Goal: Task Accomplishment & Management: Complete application form

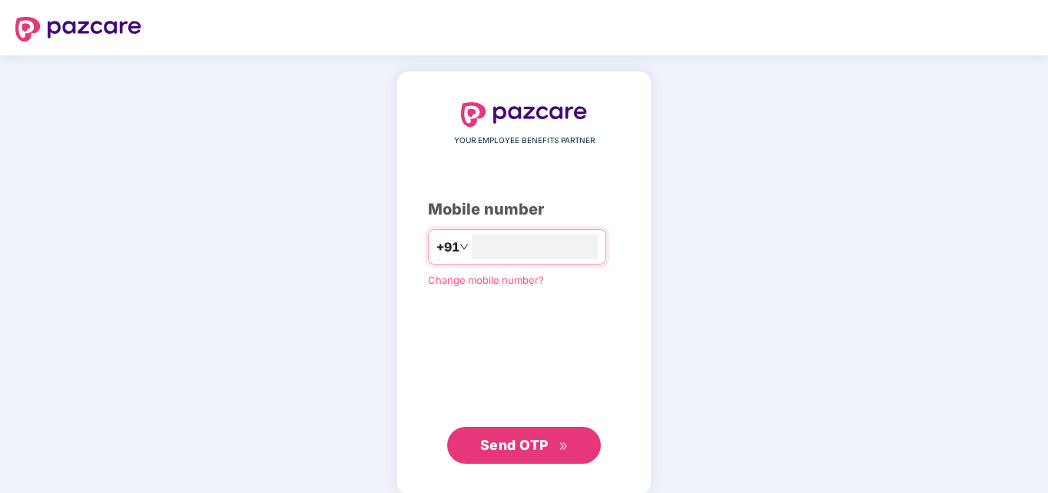
type input "**********"
click at [523, 446] on span "Send OTP" at bounding box center [514, 443] width 68 height 16
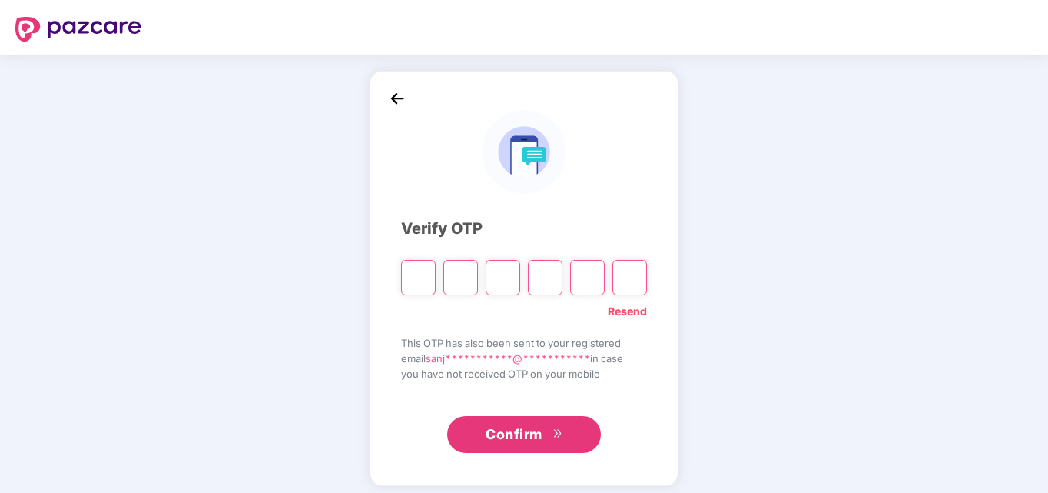
type input "*"
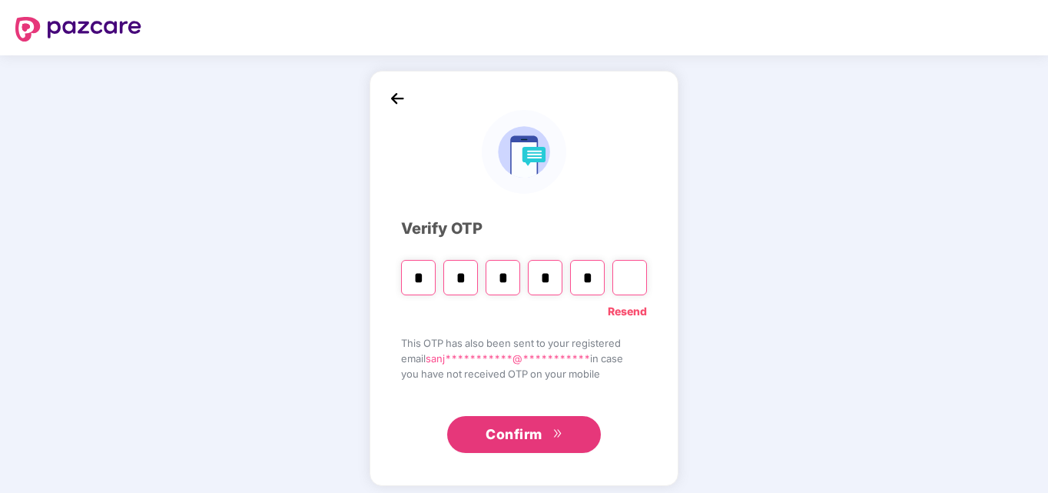
type input "*"
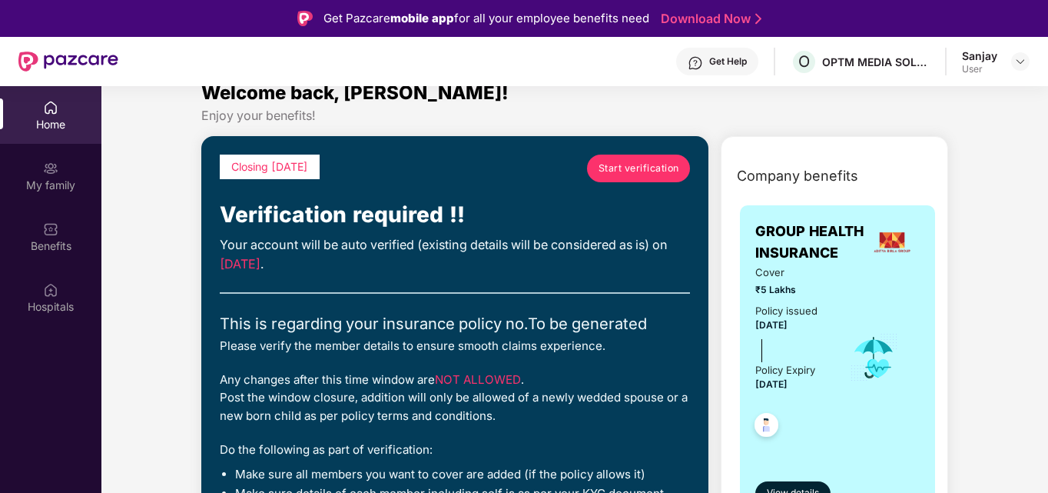
scroll to position [21, 0]
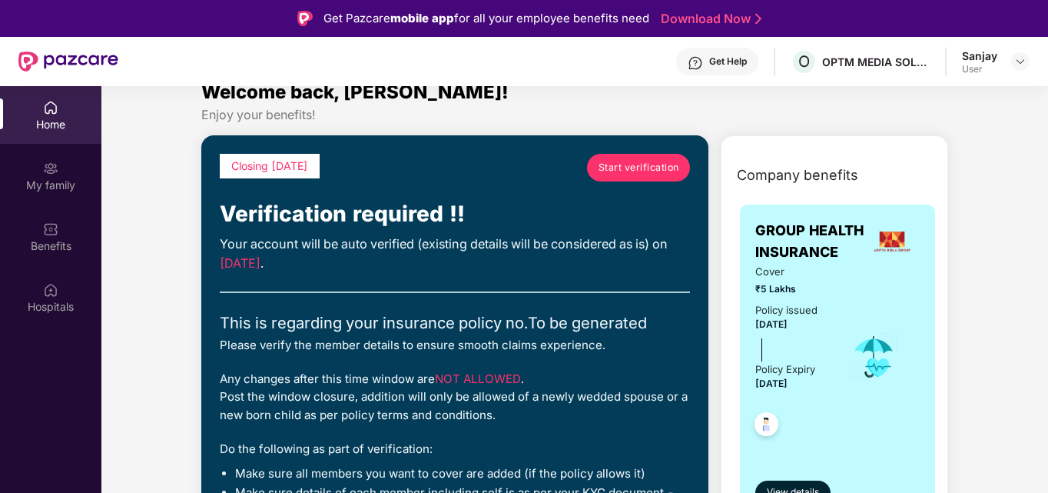
click at [652, 174] on span "Start verification" at bounding box center [639, 167] width 81 height 15
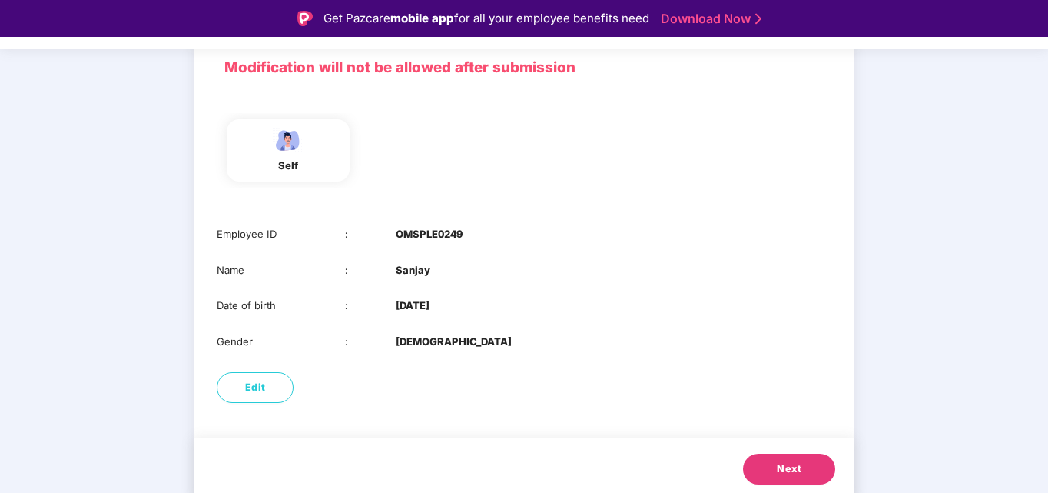
scroll to position [115, 0]
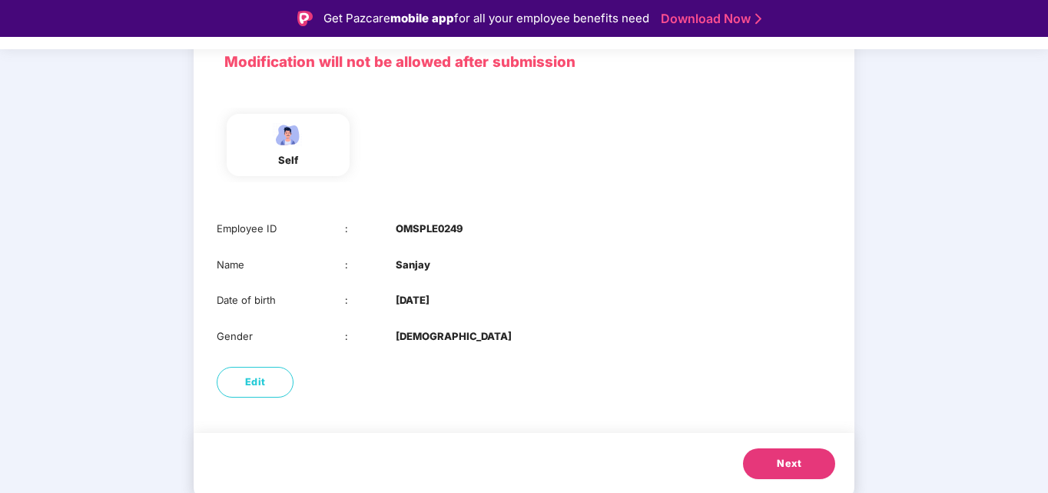
click at [784, 474] on button "Next" at bounding box center [789, 463] width 92 height 31
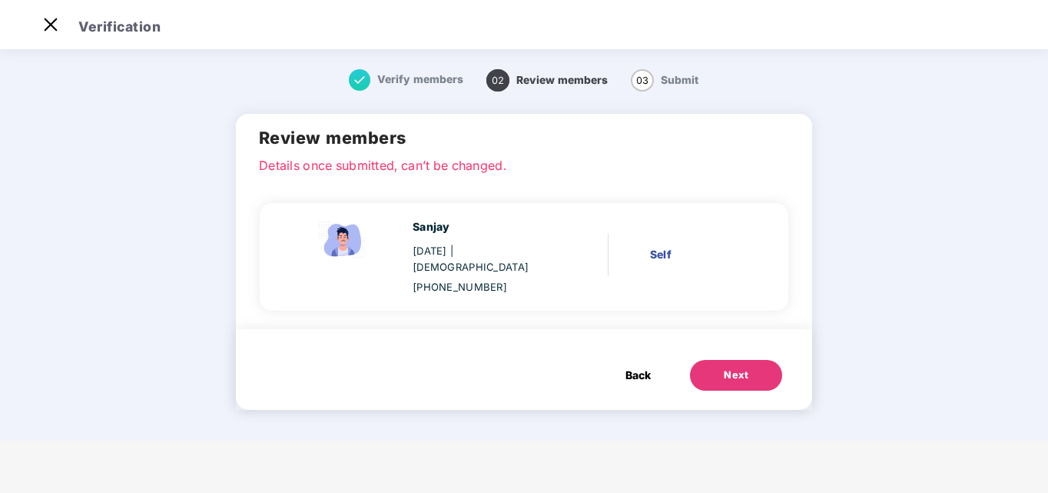
scroll to position [0, 0]
click at [732, 360] on button "Next" at bounding box center [736, 375] width 92 height 31
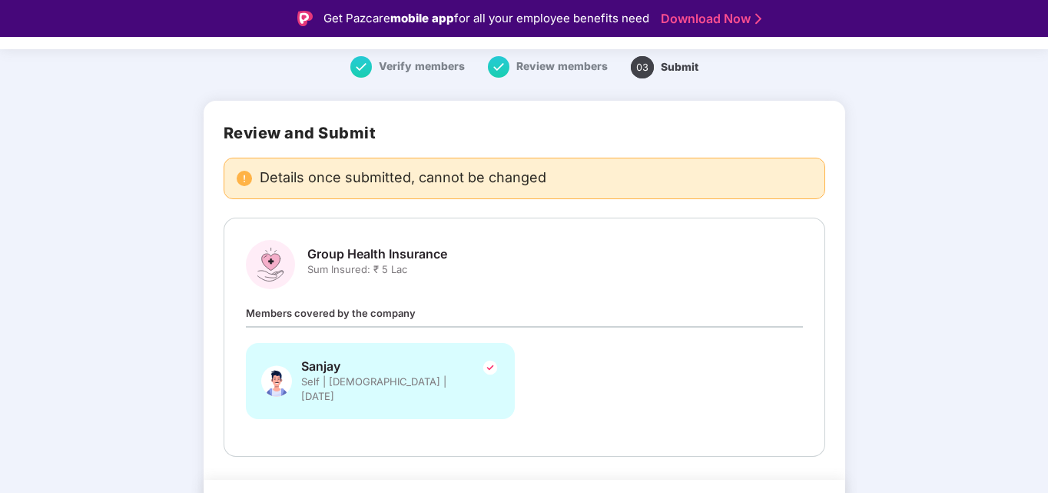
scroll to position [85, 0]
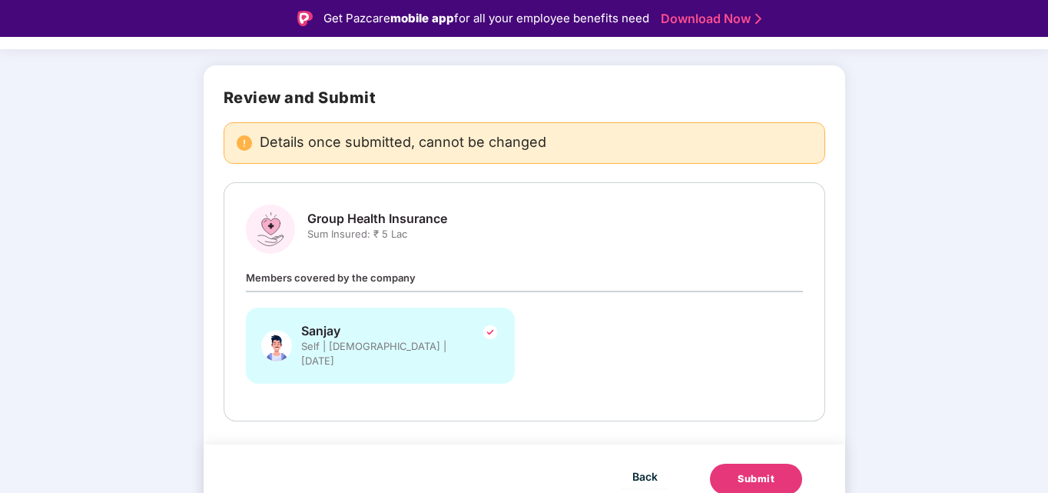
click at [755, 476] on button "Submit" at bounding box center [756, 478] width 92 height 31
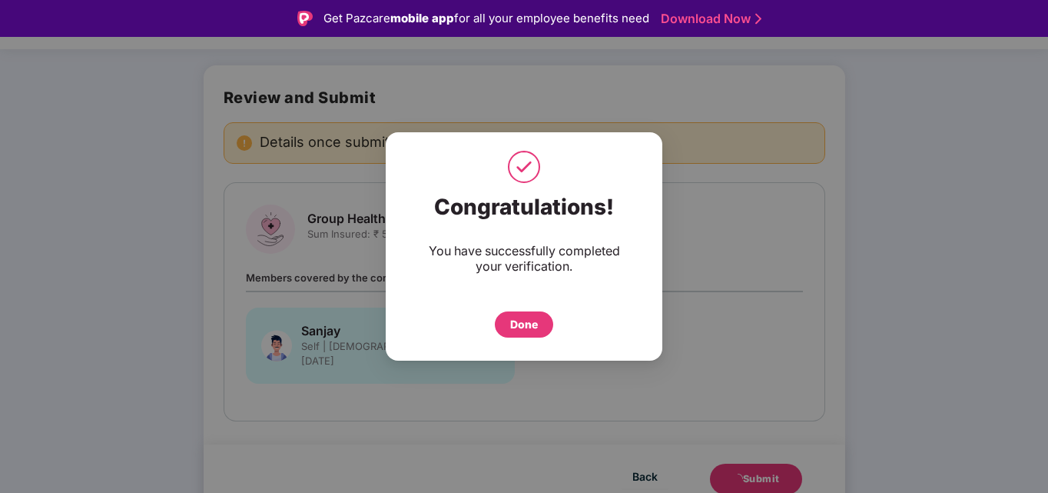
click at [522, 326] on div "Done" at bounding box center [524, 324] width 28 height 17
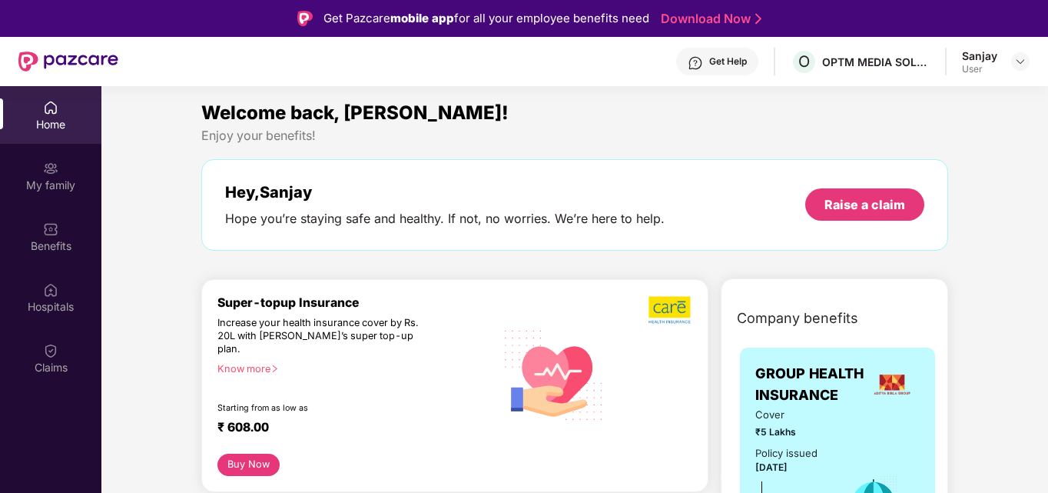
click at [57, 117] on div "Home" at bounding box center [50, 124] width 101 height 15
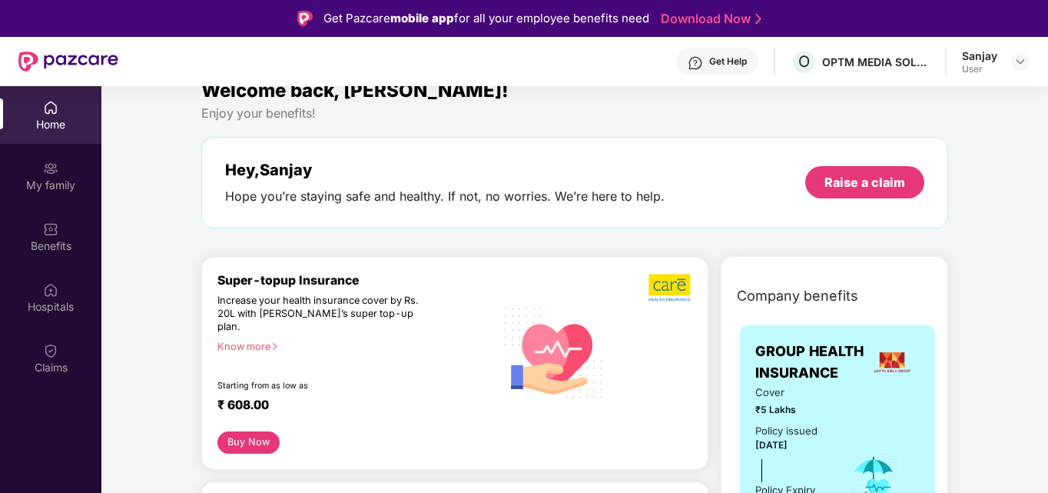
scroll to position [24, 0]
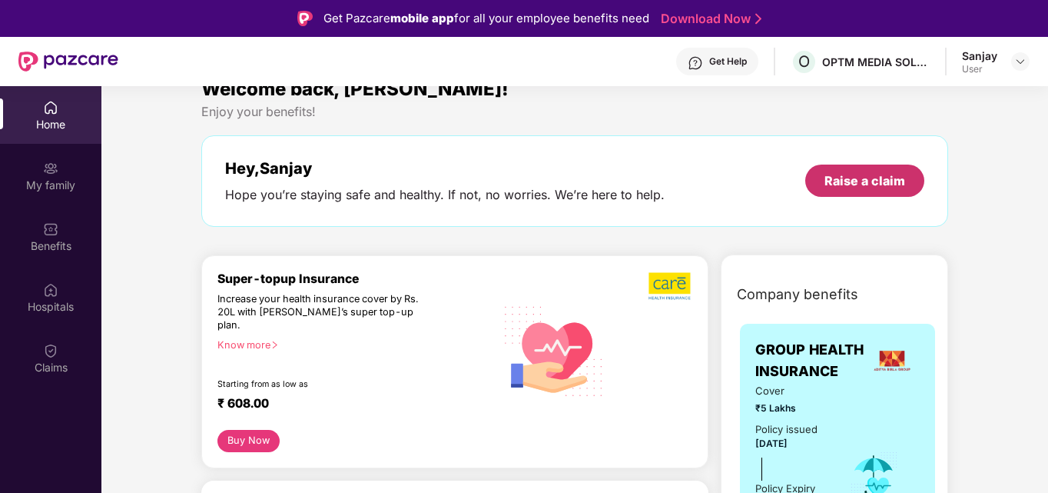
click at [856, 182] on div "Raise a claim" at bounding box center [865, 180] width 81 height 17
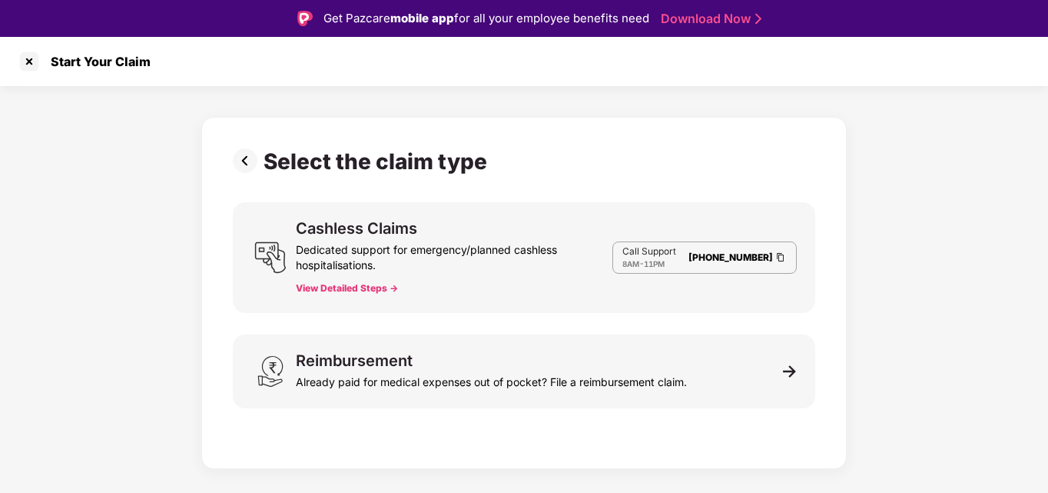
click at [331, 282] on button "View Detailed Steps ->" at bounding box center [347, 288] width 102 height 12
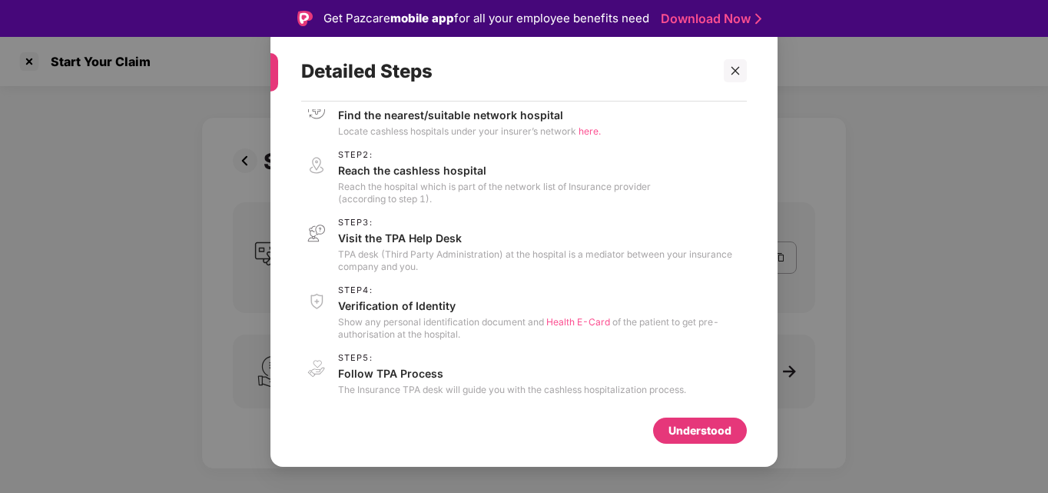
scroll to position [27, 0]
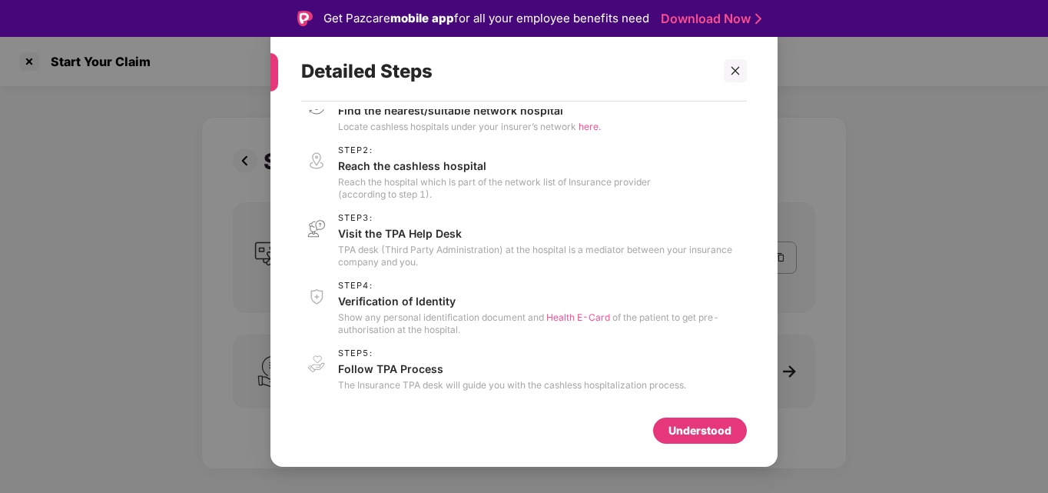
click at [705, 421] on div "Understood" at bounding box center [700, 430] width 94 height 26
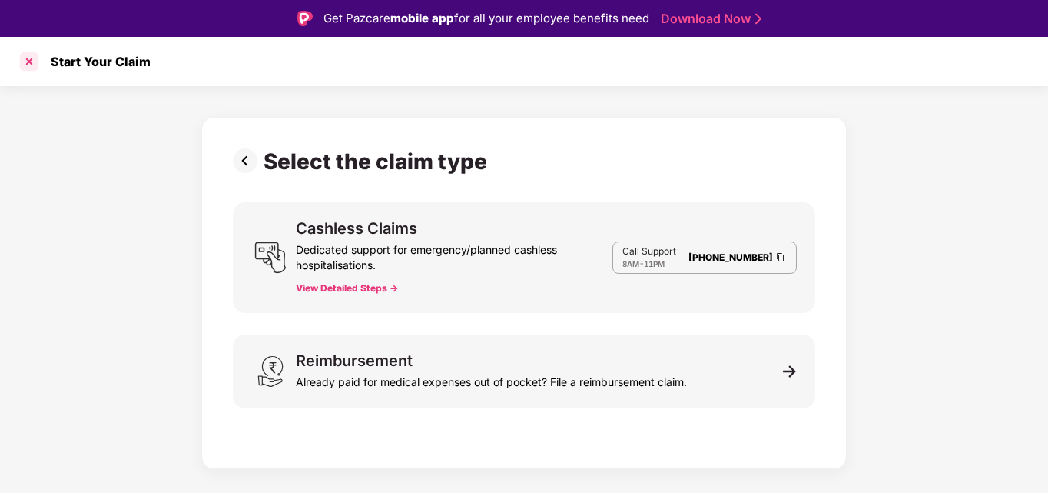
click at [18, 57] on div at bounding box center [29, 61] width 25 height 25
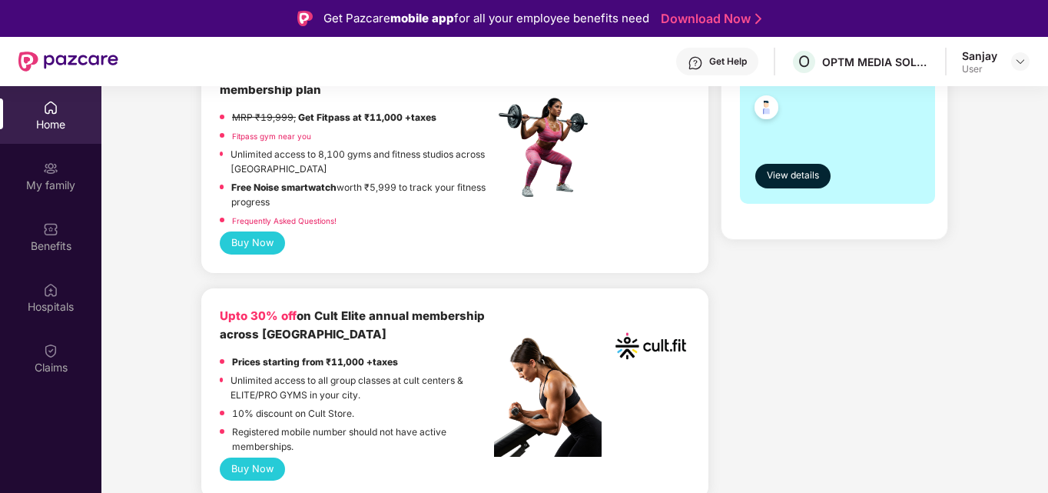
scroll to position [465, 0]
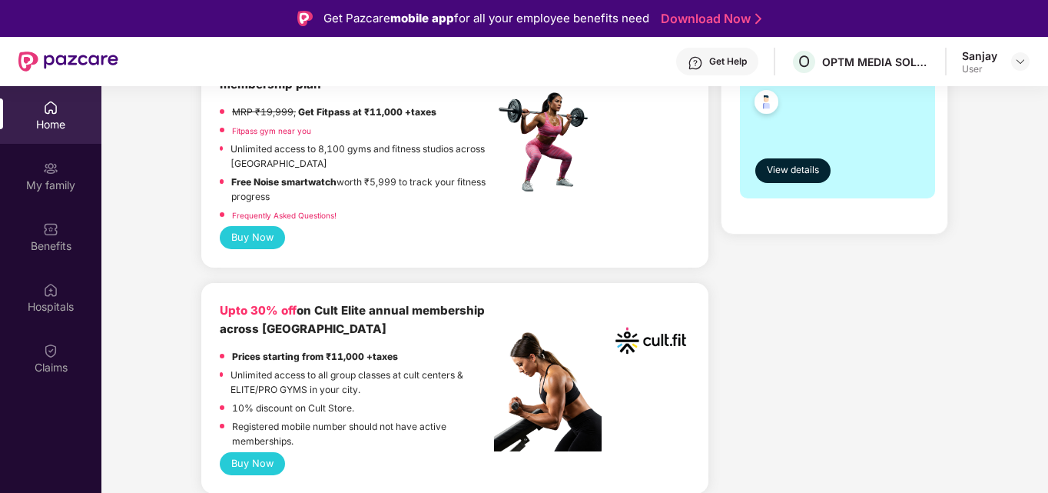
click at [251, 452] on button "Buy Now" at bounding box center [252, 463] width 65 height 23
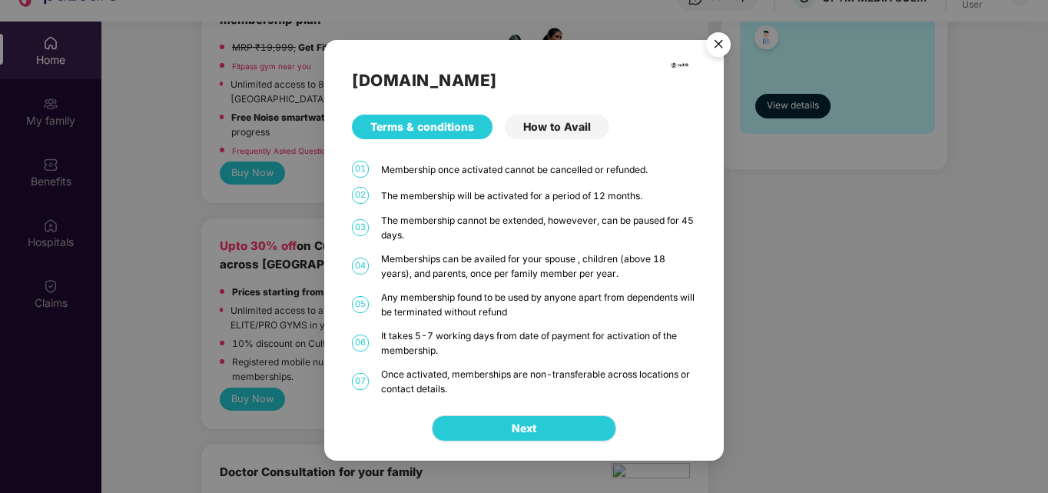
scroll to position [86, 0]
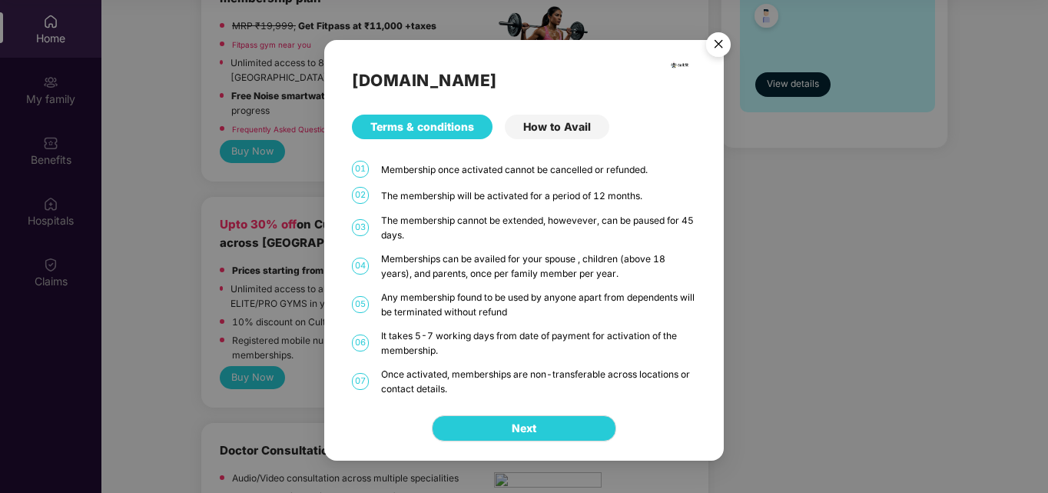
click at [523, 410] on div "Next" at bounding box center [524, 428] width 400 height 65
click at [507, 430] on button "Next" at bounding box center [524, 428] width 184 height 26
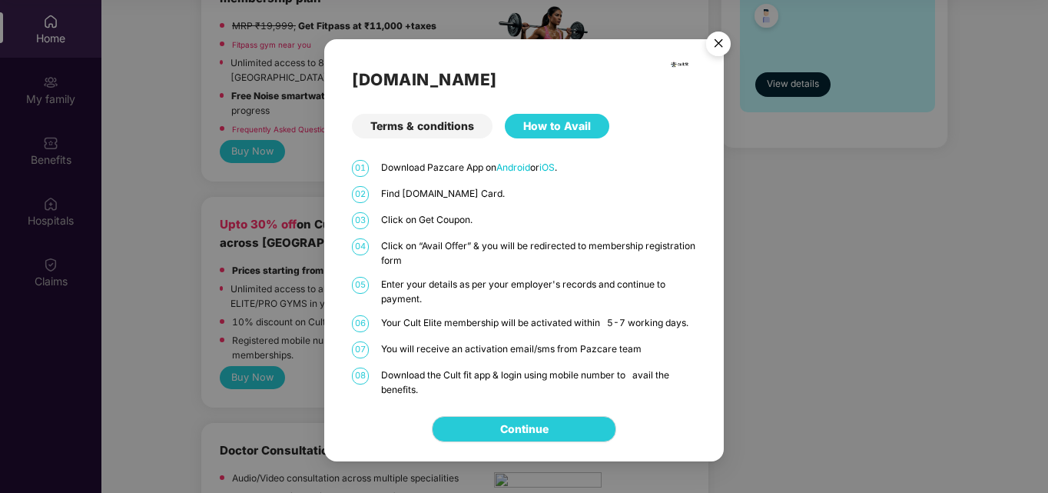
click at [507, 430] on link "Continue" at bounding box center [524, 428] width 48 height 17
click at [717, 45] on img "Close" at bounding box center [718, 46] width 43 height 43
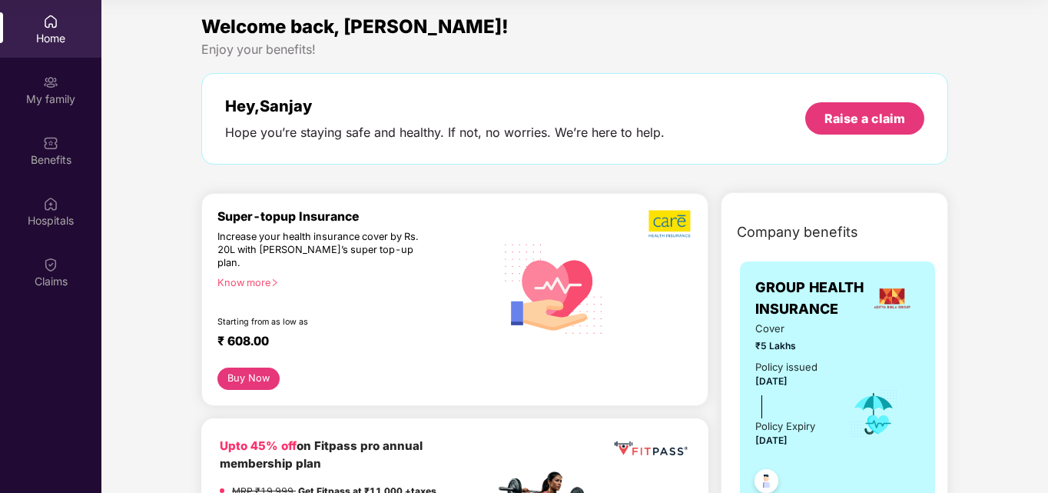
scroll to position [0, 0]
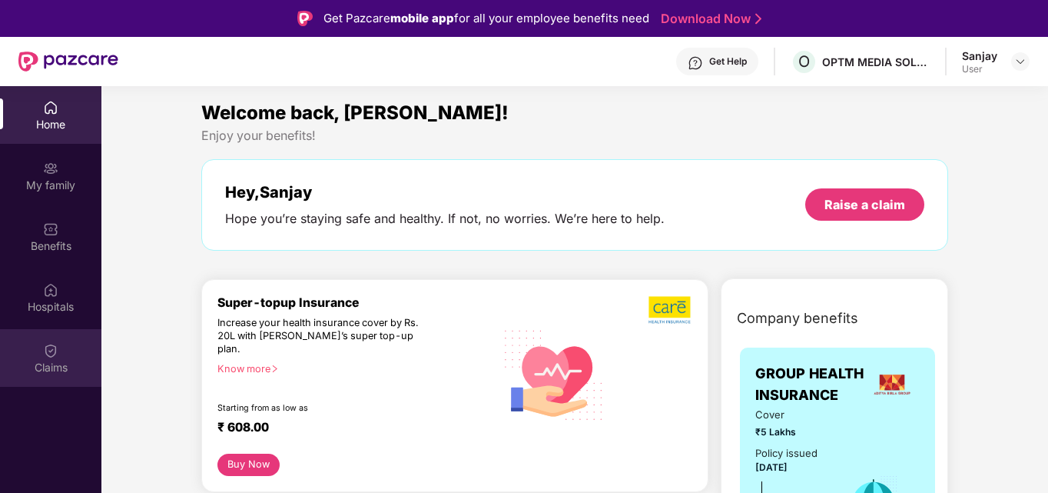
click at [31, 347] on div "Claims" at bounding box center [50, 358] width 101 height 58
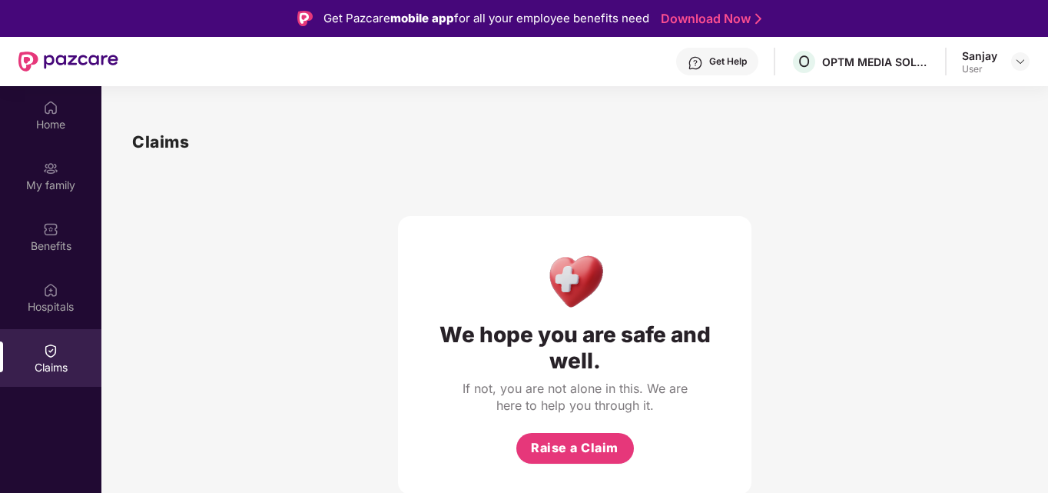
click at [552, 470] on div "We hope you are safe and well. If not, you are not alone in this. We are here t…" at bounding box center [574, 355] width 353 height 278
click at [576, 437] on button "Raise a Claim" at bounding box center [575, 448] width 118 height 31
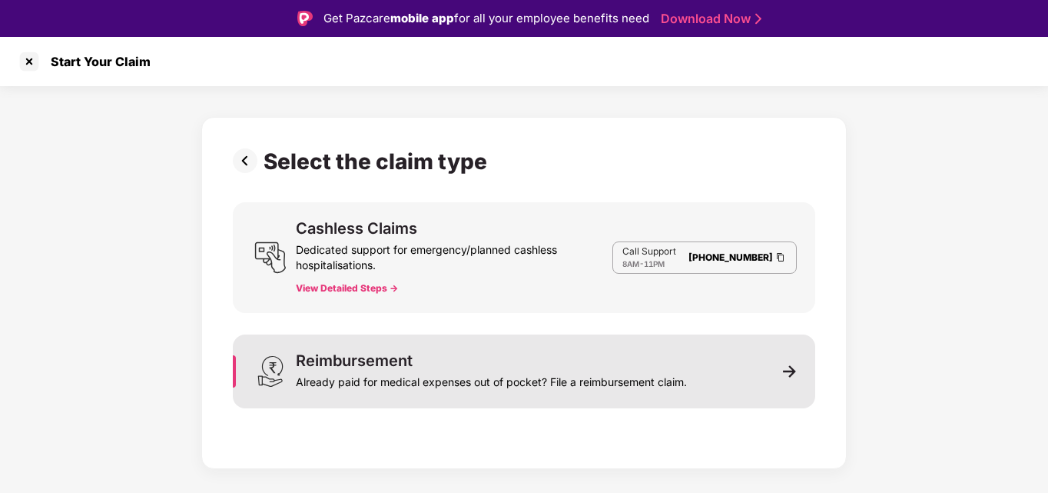
click at [756, 374] on div "Reimbursement Already paid for medical expenses out of pocket? File a reimburse…" at bounding box center [524, 371] width 582 height 74
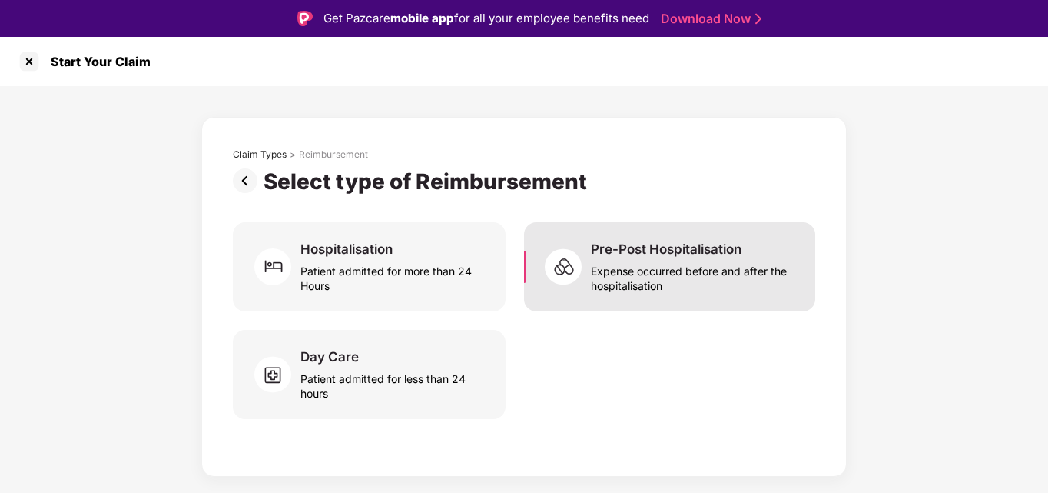
click at [728, 271] on div "Expense occurred before and after the hospitalisation" at bounding box center [694, 274] width 206 height 35
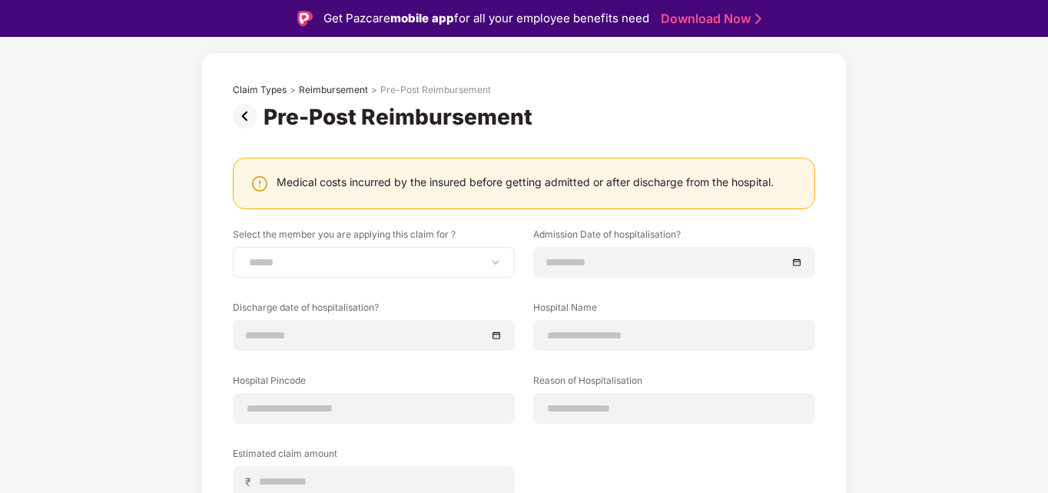
scroll to position [204, 0]
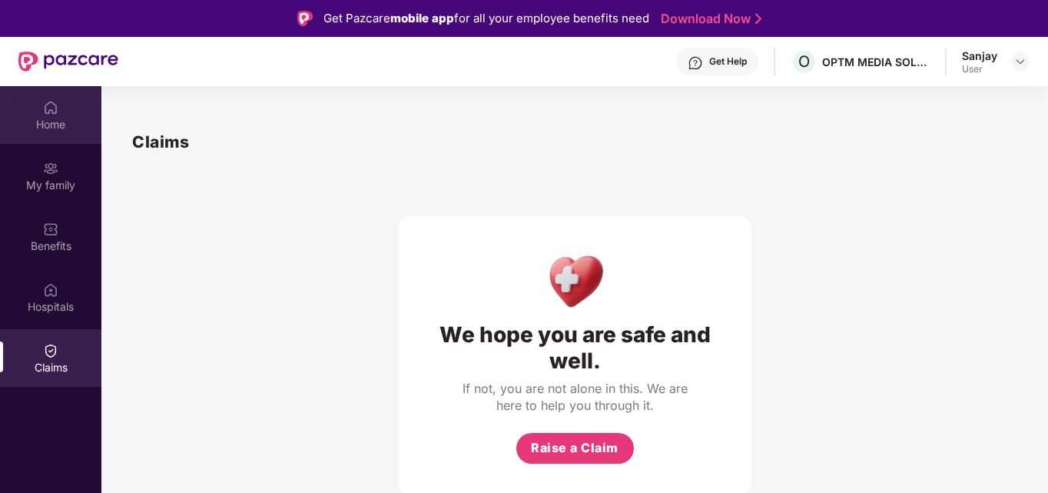
click at [42, 117] on div "Home" at bounding box center [50, 124] width 101 height 15
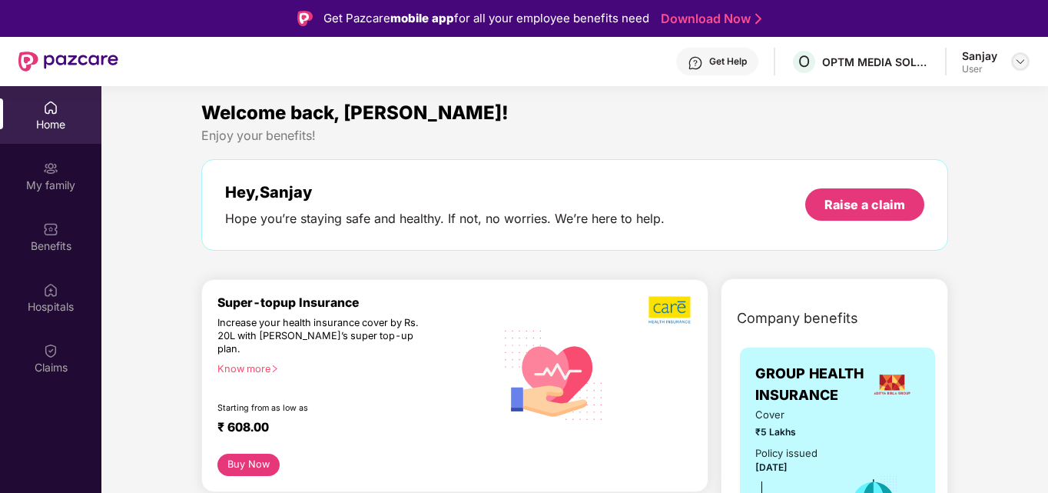
click at [1022, 67] on img at bounding box center [1020, 61] width 12 height 12
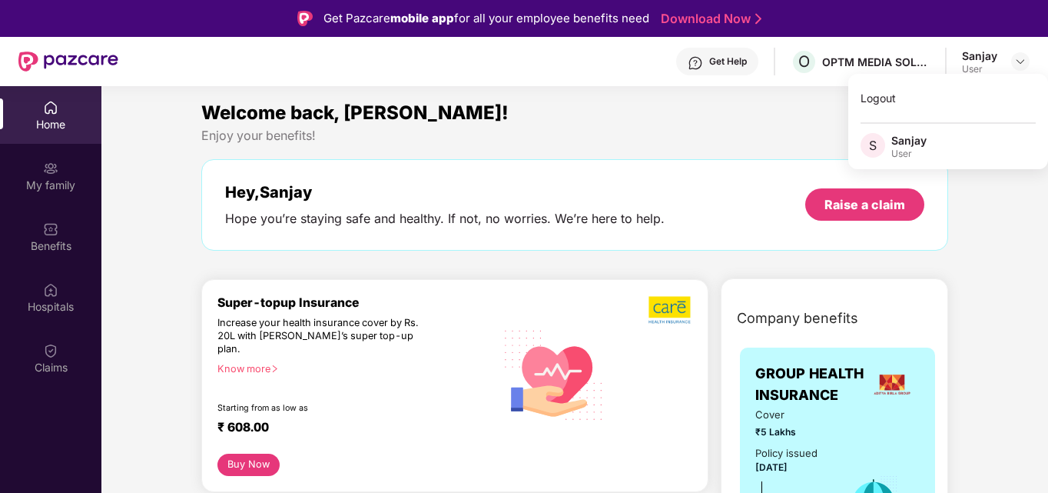
click at [751, 151] on div "Welcome back, Sanjay! Enjoy your benefits! Hey, Sanjay Hope you’re staying safe…" at bounding box center [574, 182] width 759 height 168
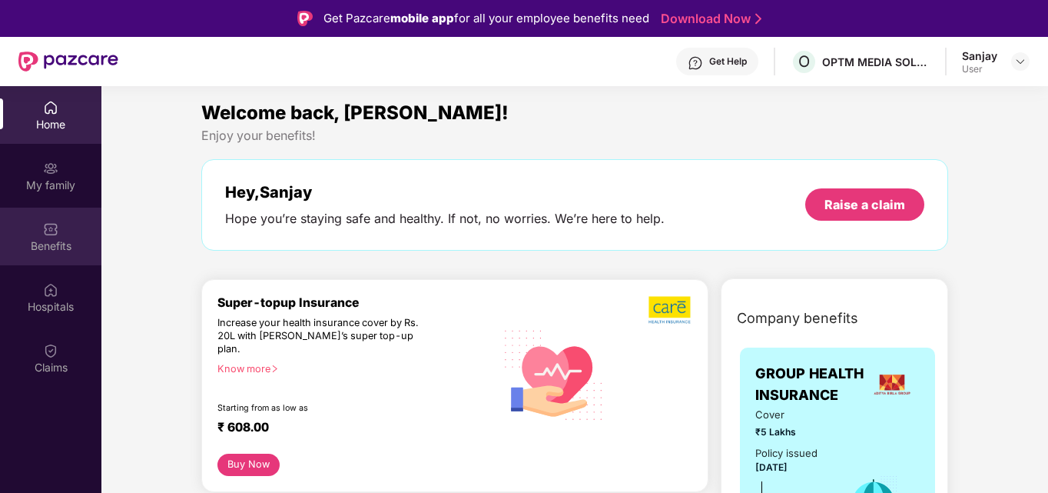
click at [48, 234] on img at bounding box center [50, 228] width 15 height 15
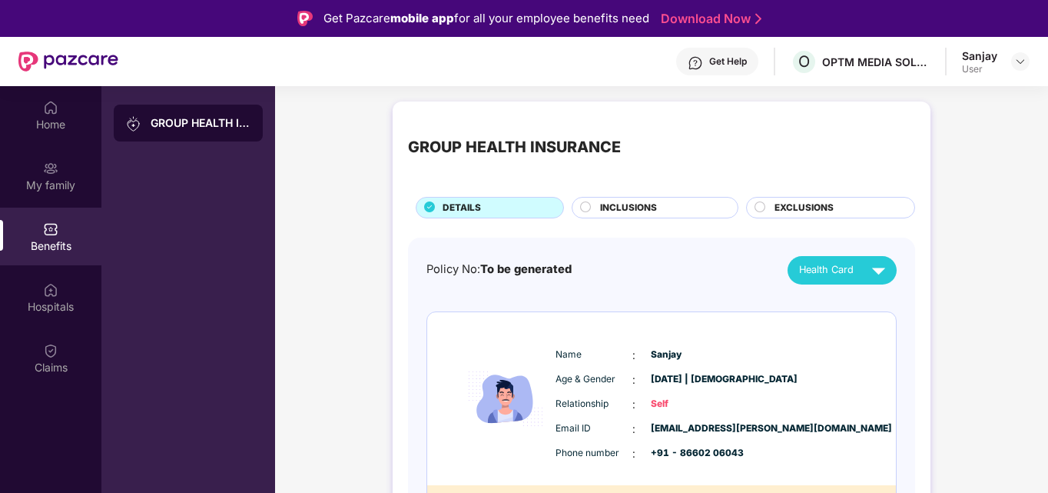
scroll to position [45, 0]
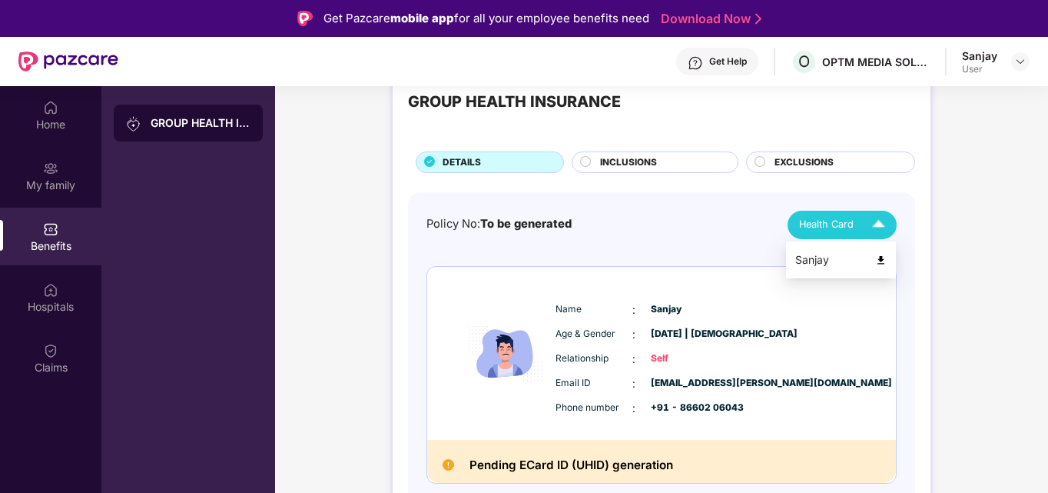
click at [875, 223] on img at bounding box center [878, 224] width 27 height 27
click at [880, 264] on img at bounding box center [881, 260] width 12 height 12
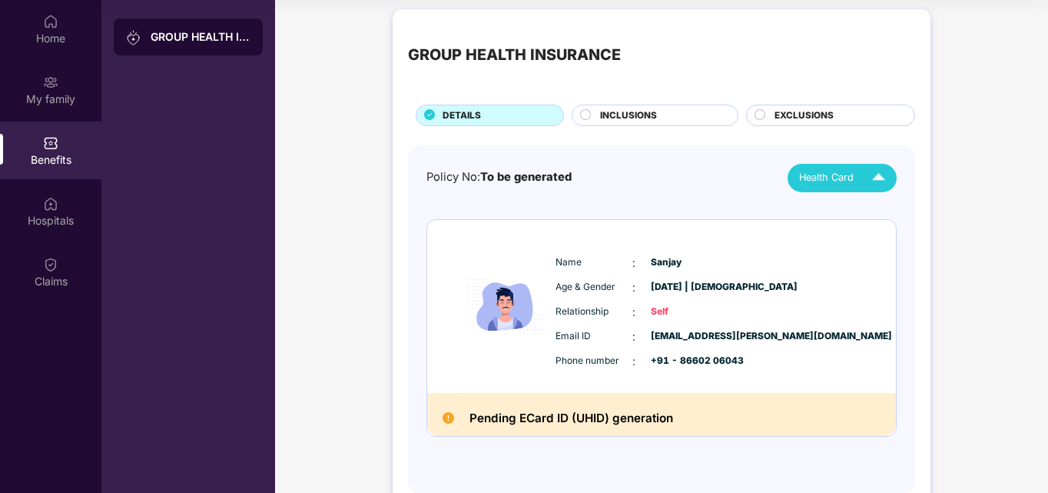
scroll to position [3, 0]
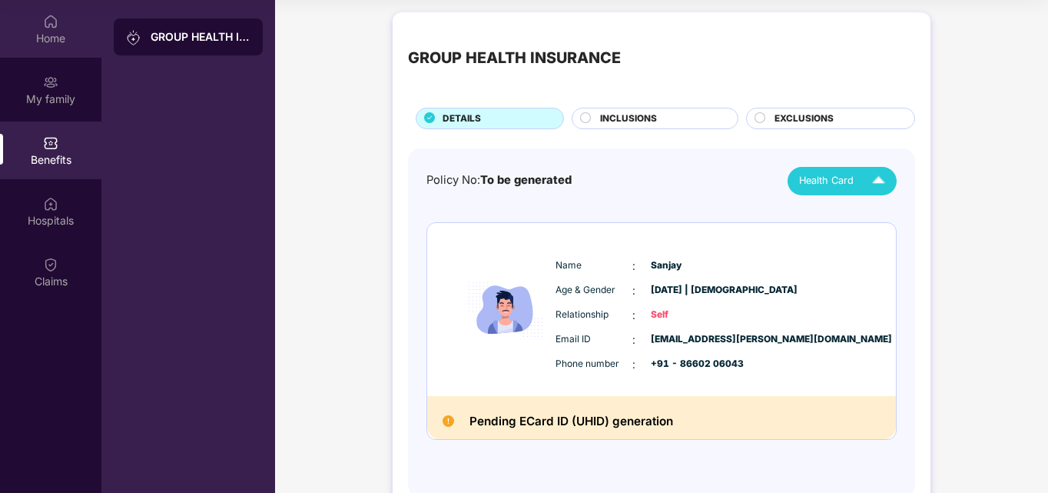
click at [65, 38] on div "Home" at bounding box center [50, 38] width 101 height 15
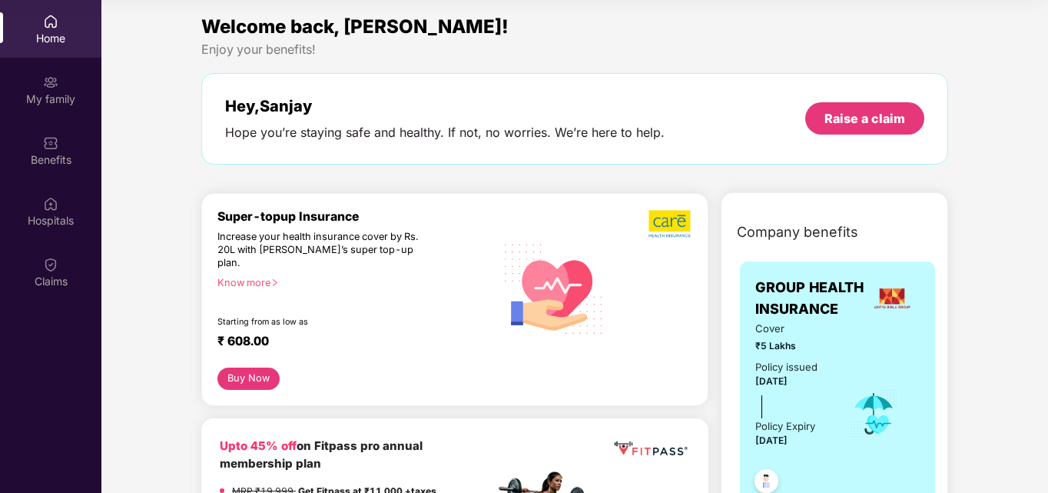
scroll to position [0, 0]
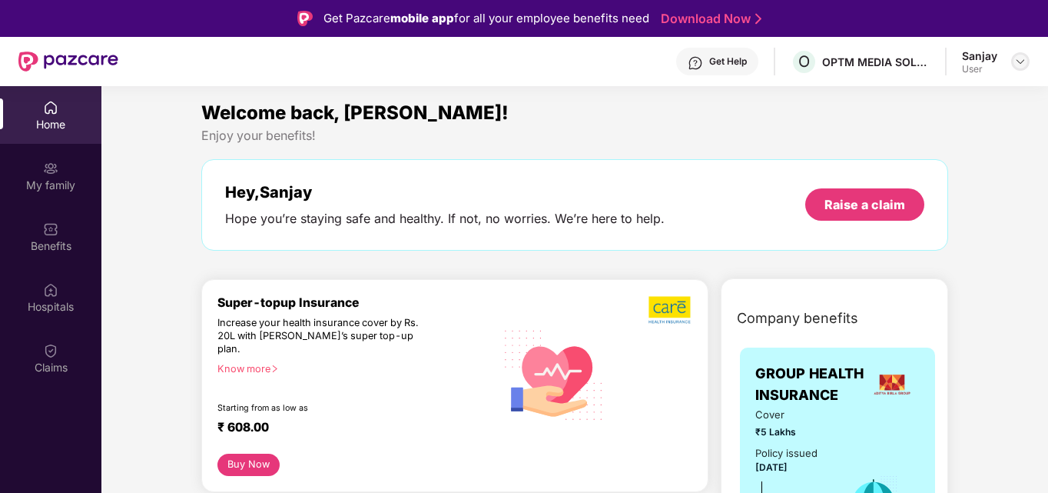
click at [1022, 57] on img at bounding box center [1020, 61] width 12 height 12
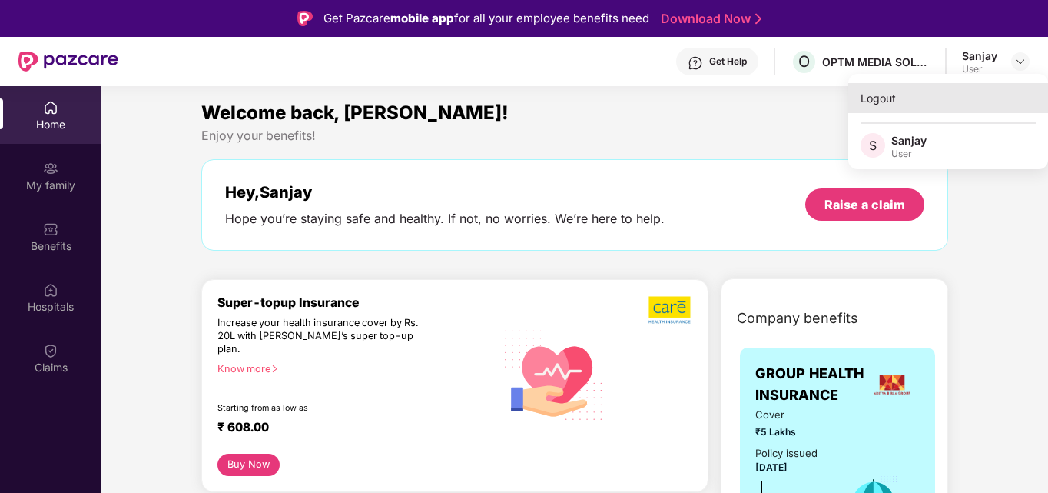
click at [896, 94] on div "Logout" at bounding box center [948, 98] width 200 height 30
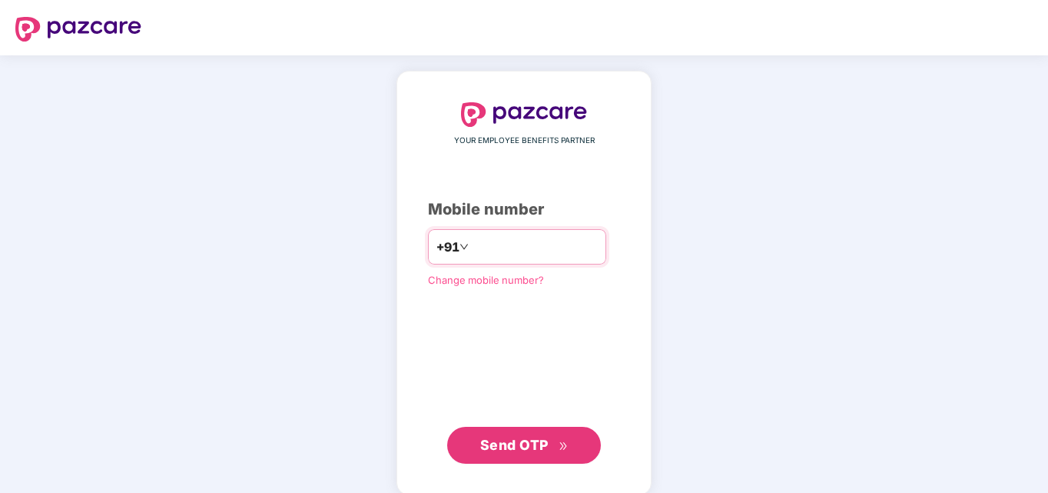
type input "*"
type input "**********"
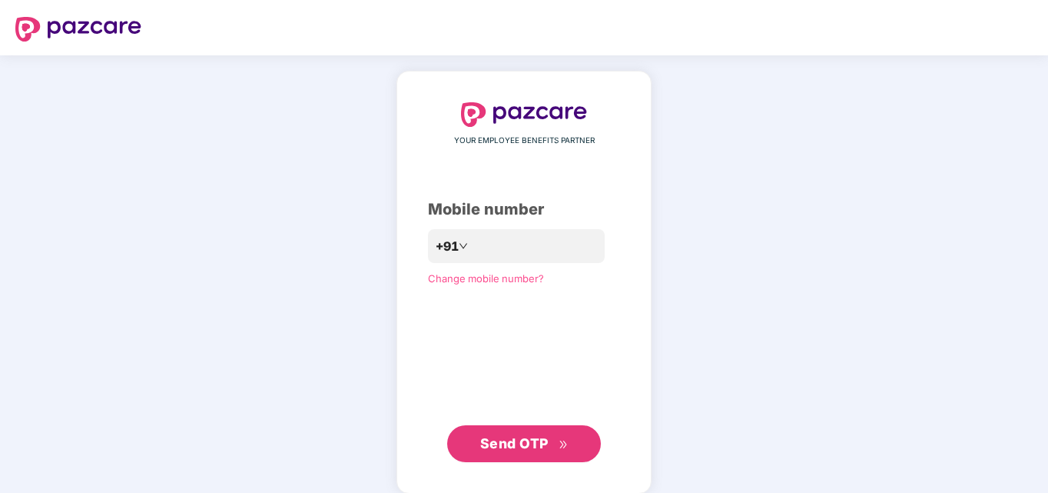
click at [510, 439] on span "Send OTP" at bounding box center [514, 443] width 68 height 16
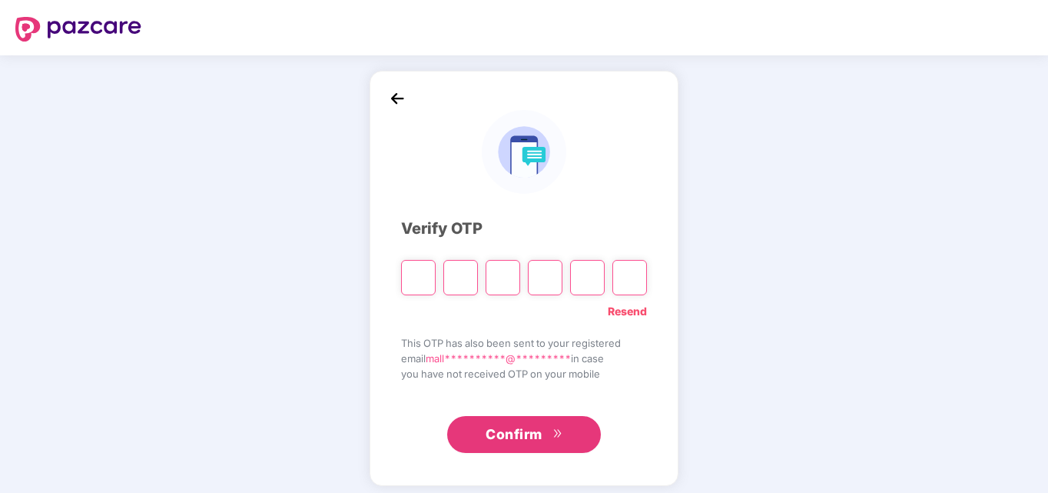
type input "*"
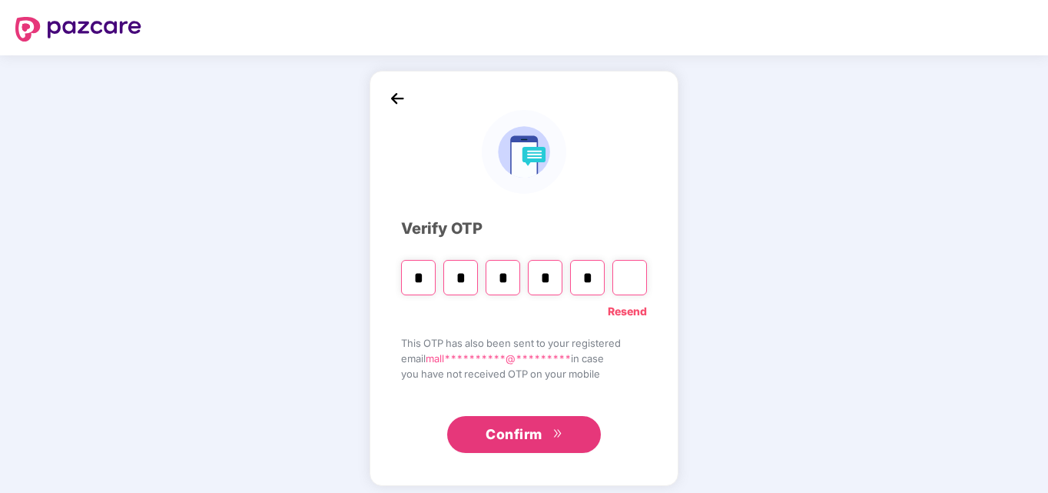
type input "*"
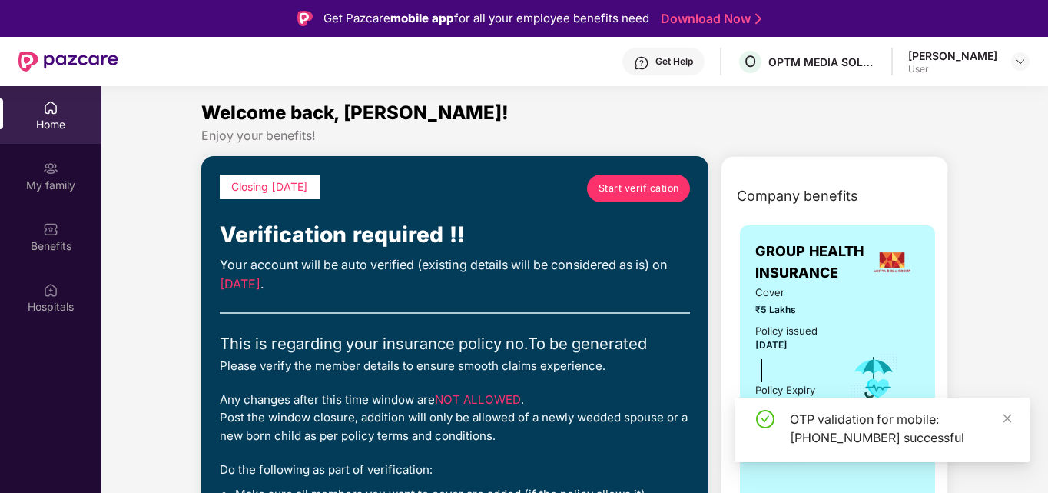
click at [637, 184] on span "Start verification" at bounding box center [639, 188] width 81 height 15
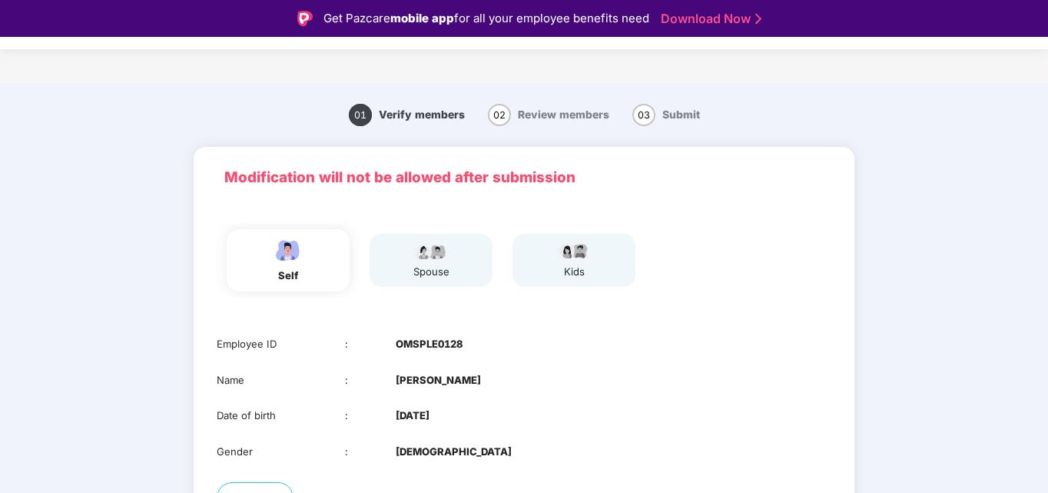
scroll to position [106, 0]
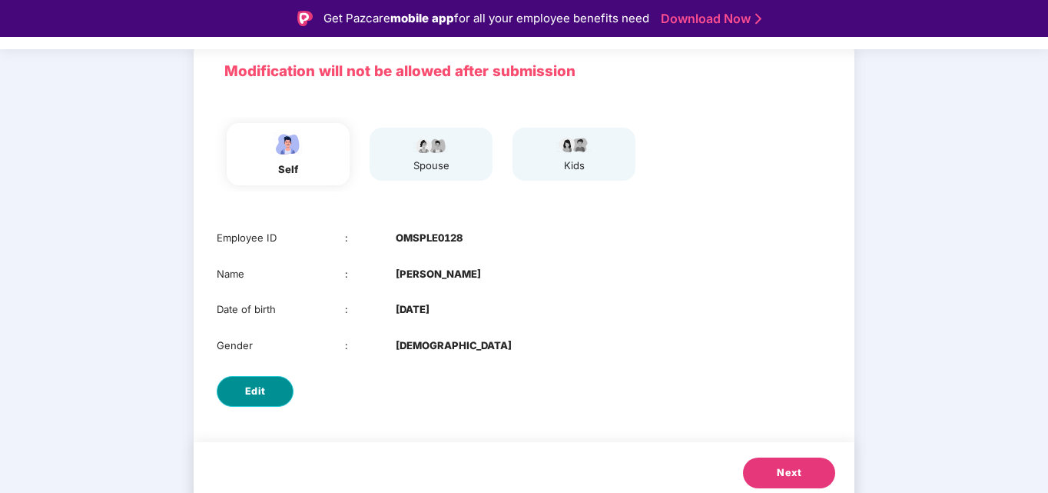
click at [266, 390] on button "Edit" at bounding box center [255, 391] width 77 height 31
select select "****"
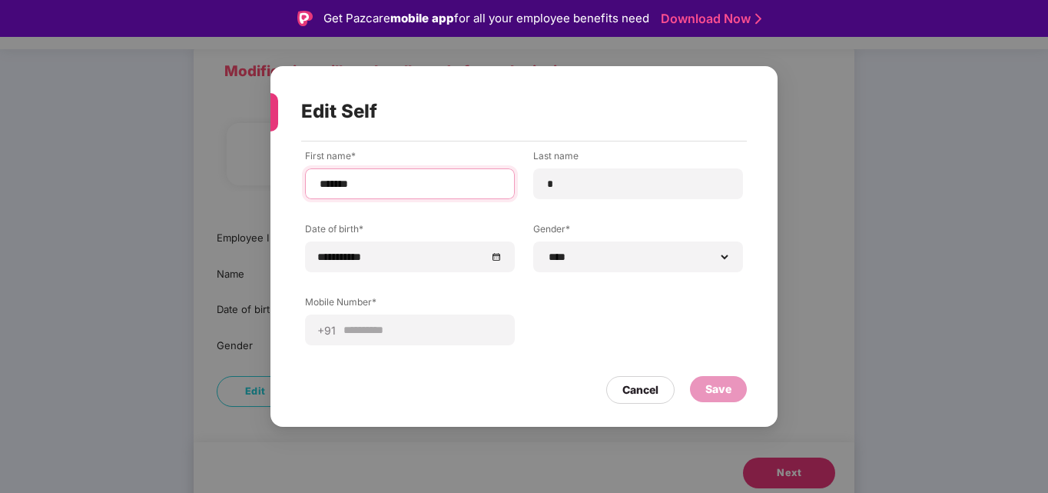
click at [389, 182] on input "*******" at bounding box center [410, 184] width 184 height 16
type input "********"
click at [714, 387] on div "Save" at bounding box center [718, 388] width 26 height 17
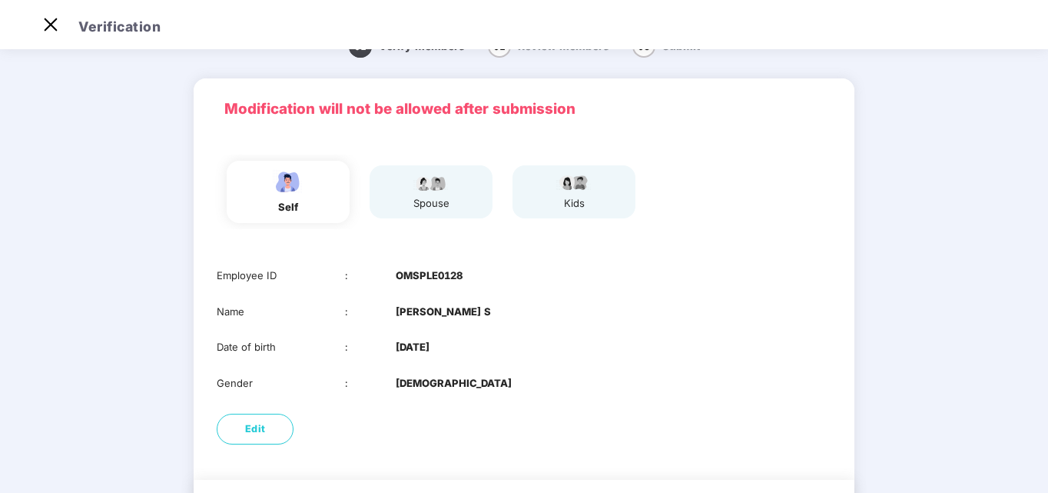
scroll to position [115, 0]
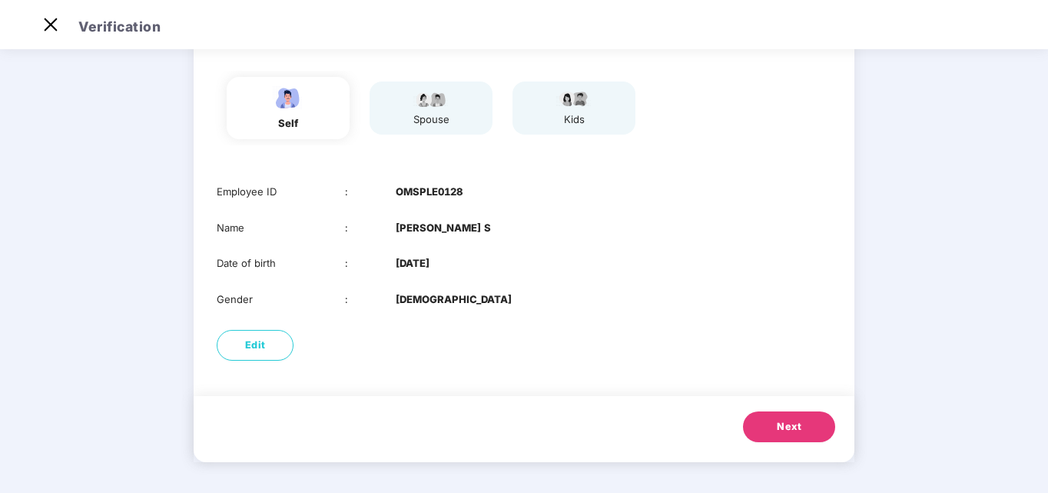
click at [783, 435] on button "Next" at bounding box center [789, 426] width 92 height 31
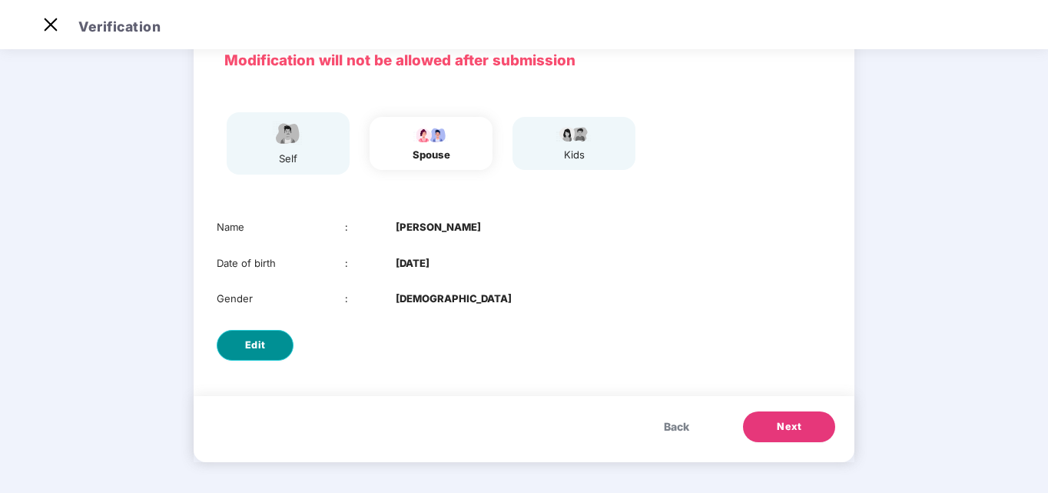
click at [260, 343] on span "Edit" at bounding box center [255, 344] width 21 height 15
select select "******"
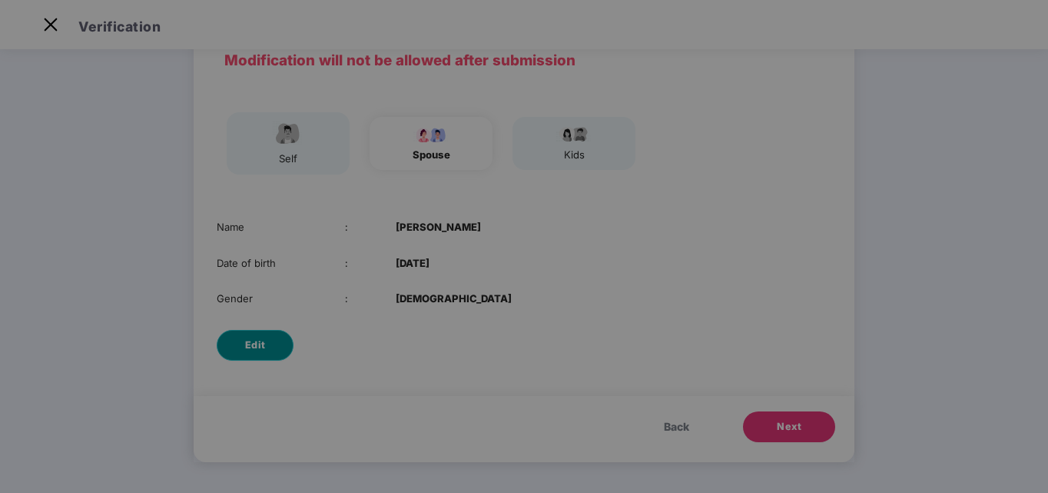
scroll to position [0, 0]
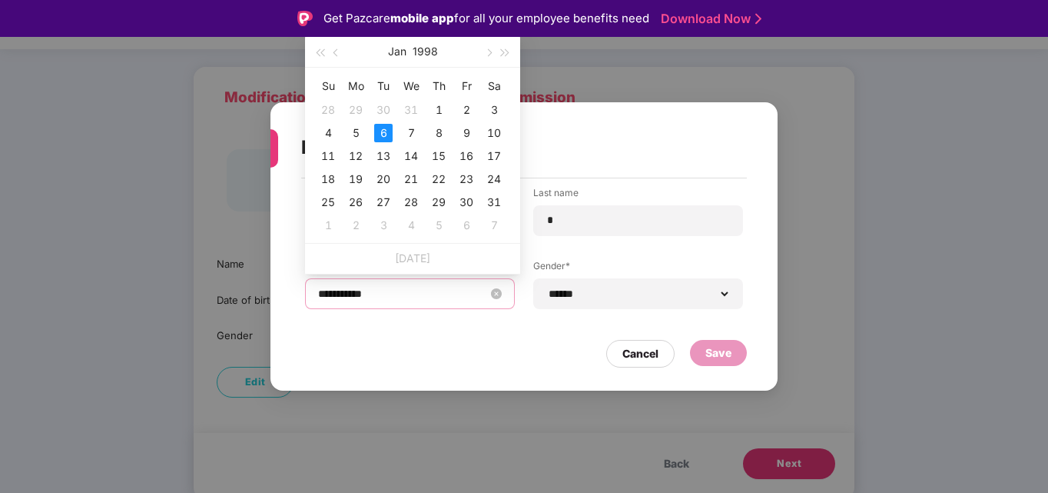
click at [453, 294] on input "**********" at bounding box center [402, 293] width 168 height 17
click at [334, 53] on span "button" at bounding box center [337, 53] width 8 height 8
click at [482, 53] on button "button" at bounding box center [487, 51] width 17 height 31
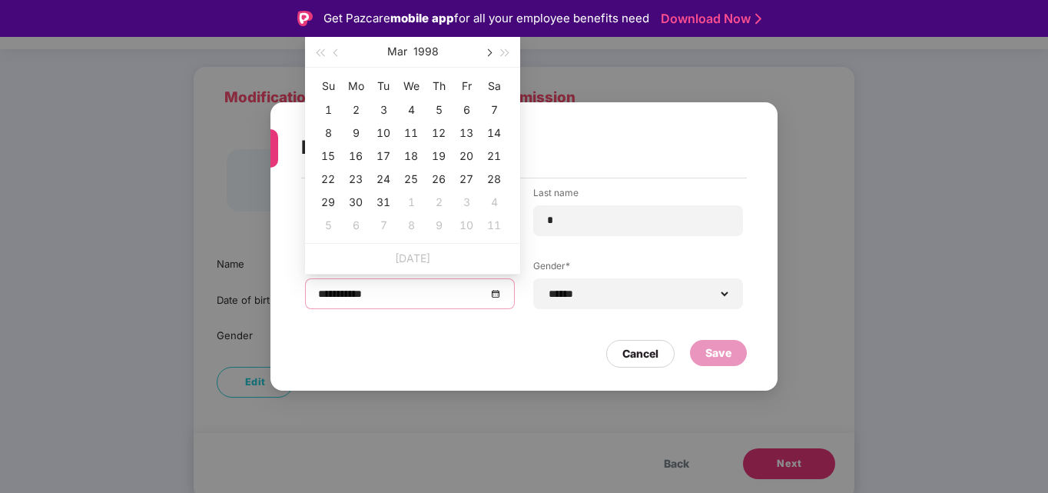
click at [482, 53] on button "button" at bounding box center [487, 51] width 17 height 31
type input "**********"
click at [357, 107] on div "1" at bounding box center [356, 110] width 18 height 18
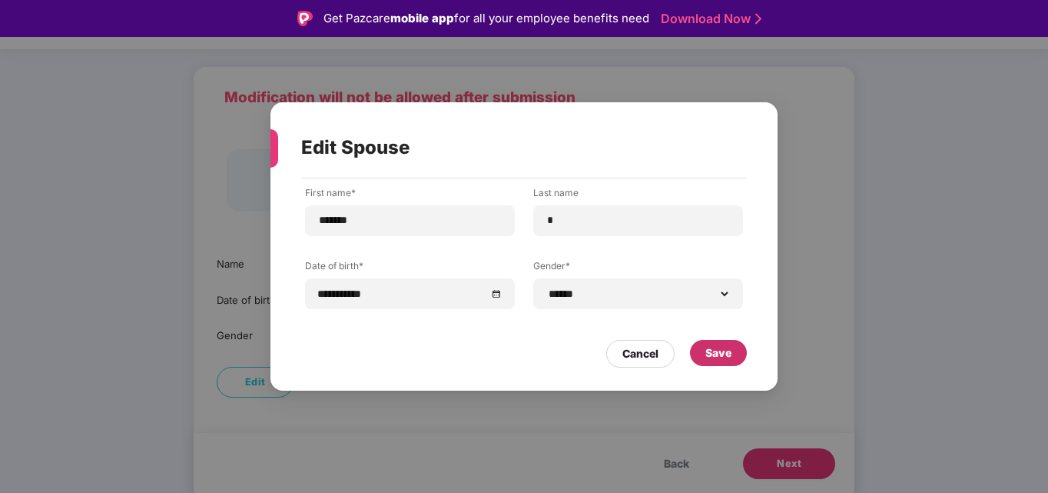
click at [733, 355] on div "Save" at bounding box center [718, 353] width 57 height 26
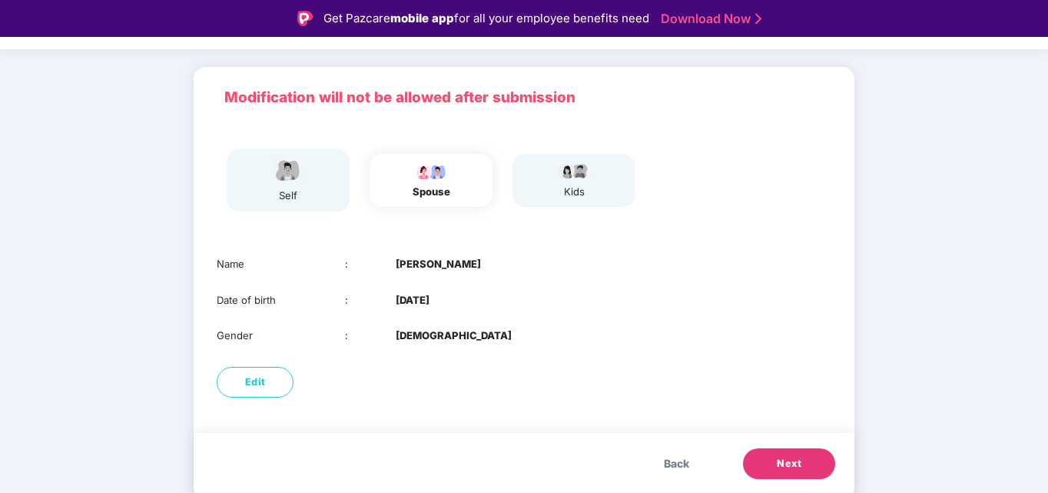
scroll to position [37, 0]
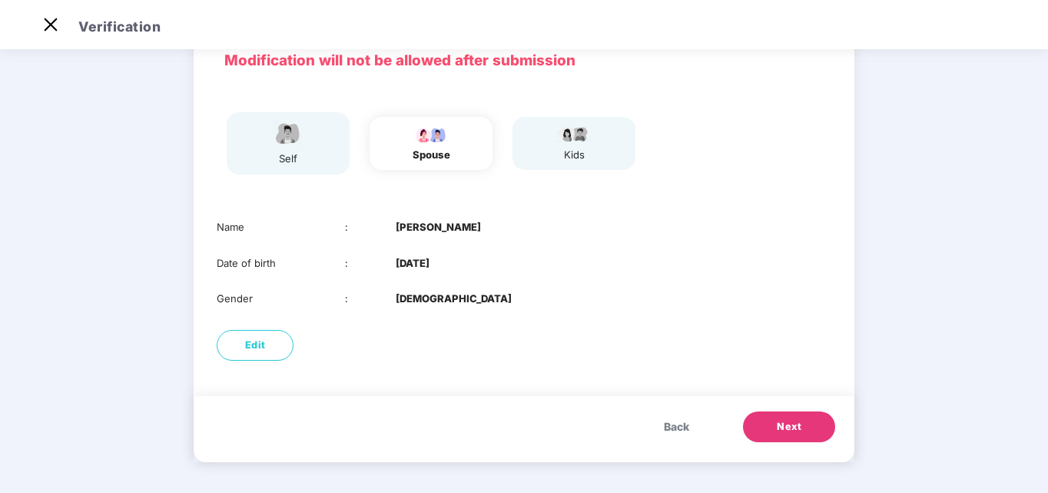
click at [794, 429] on span "Next" at bounding box center [789, 426] width 25 height 15
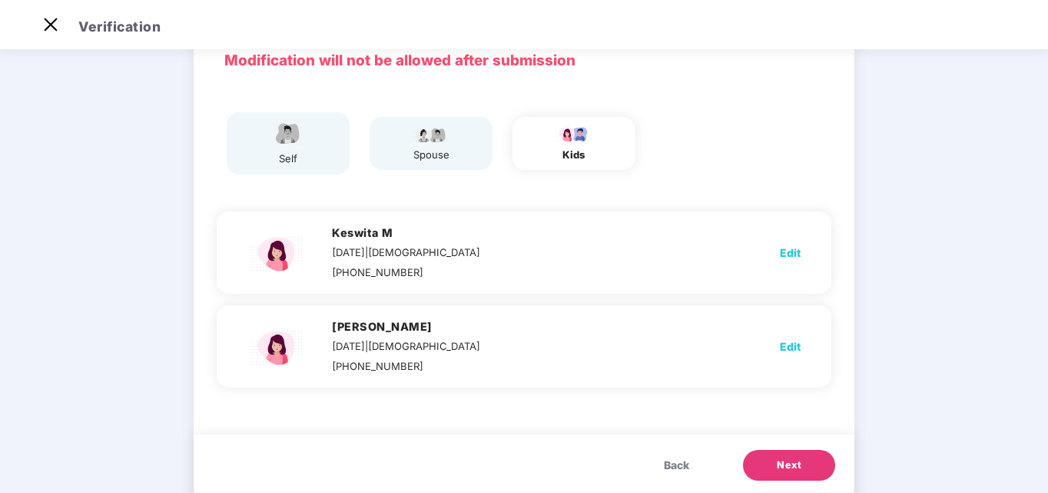
scroll to position [118, 0]
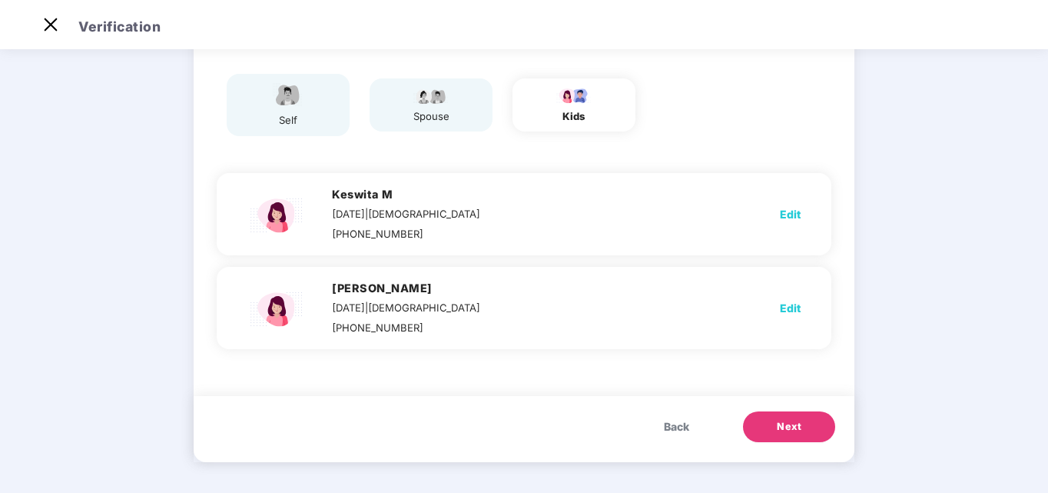
click at [794, 310] on span "Edit" at bounding box center [790, 308] width 21 height 17
select select "******"
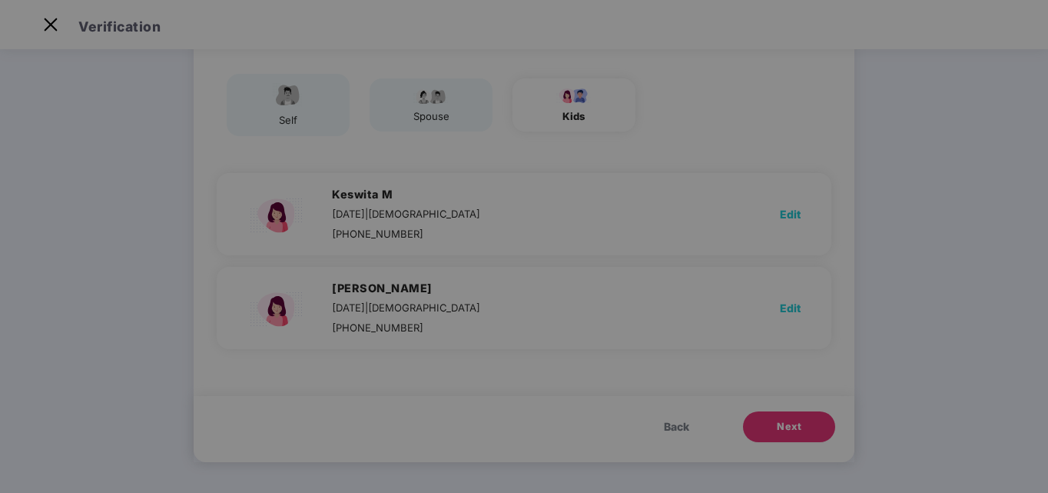
scroll to position [0, 0]
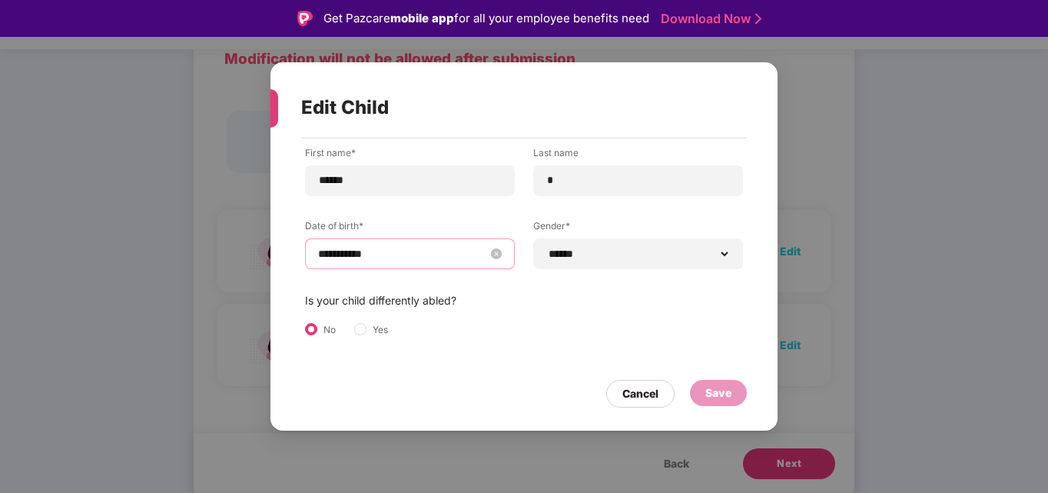
click at [416, 249] on input "**********" at bounding box center [402, 253] width 168 height 17
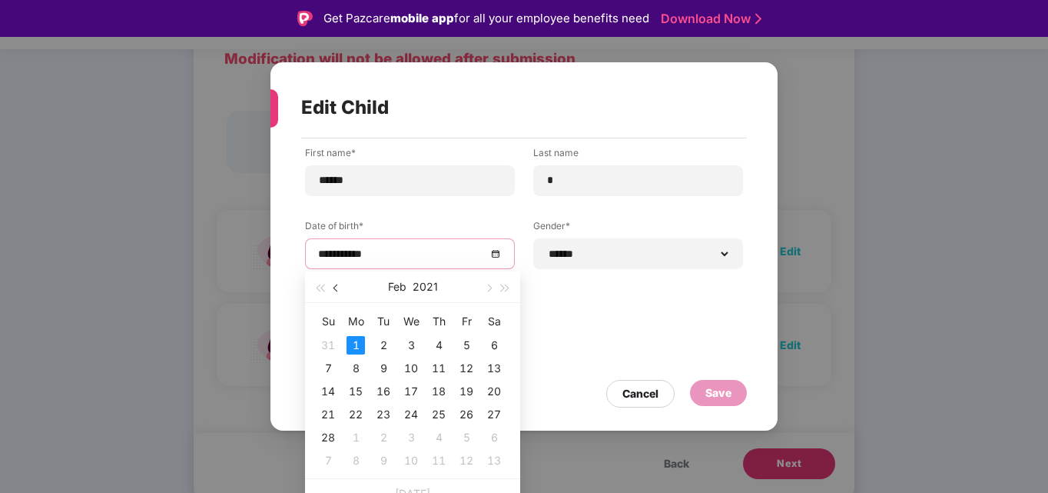
click at [336, 288] on span "button" at bounding box center [337, 288] width 8 height 8
type input "**********"
click at [494, 350] on div "2" at bounding box center [494, 345] width 18 height 18
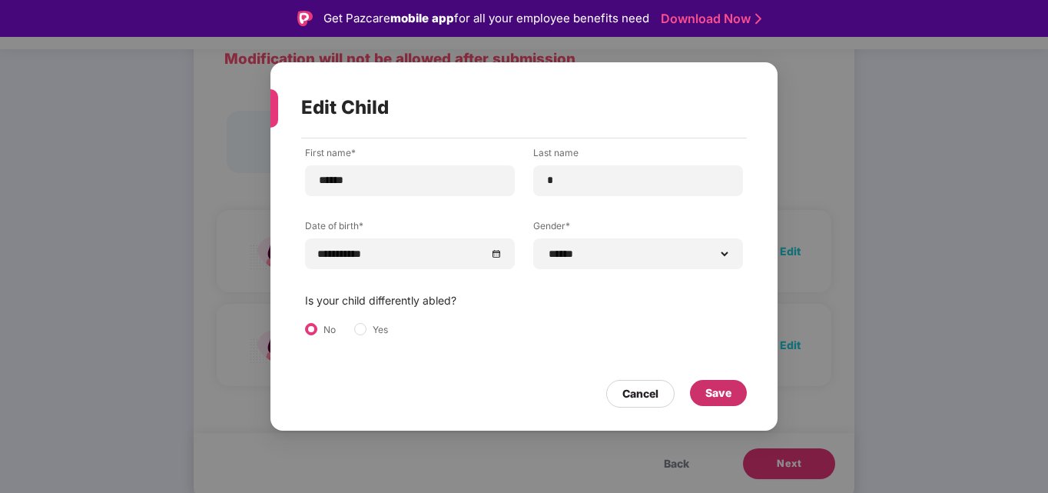
click at [712, 392] on div "Save" at bounding box center [718, 392] width 26 height 17
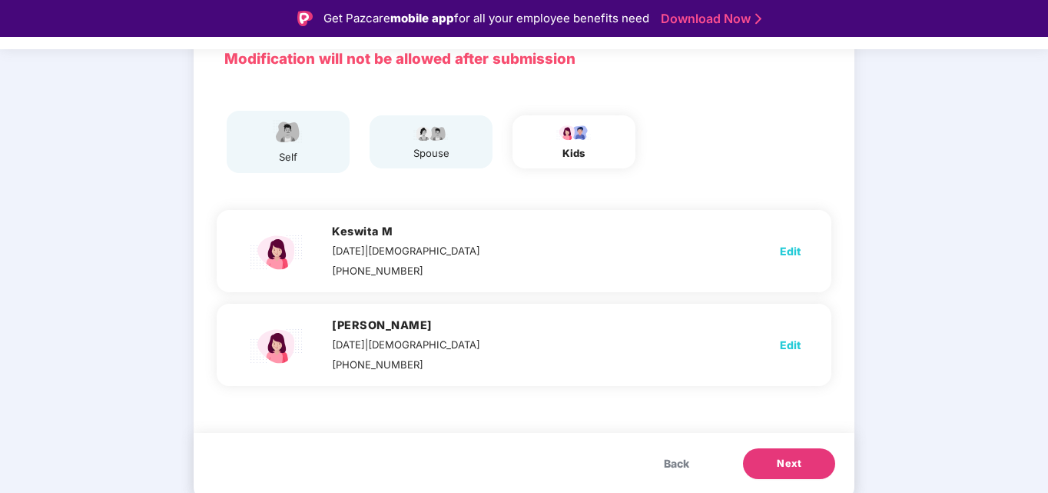
click at [779, 457] on span "Next" at bounding box center [789, 463] width 25 height 15
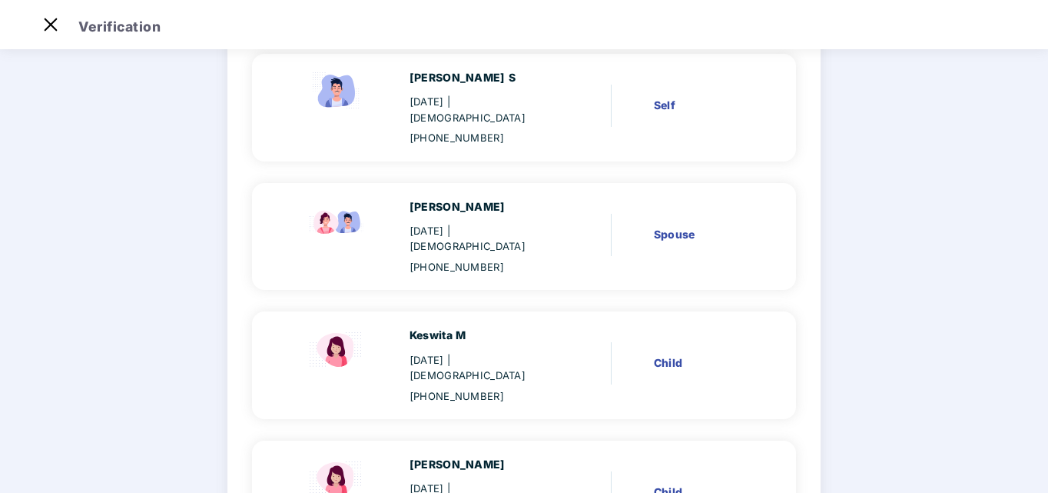
scroll to position [271, 0]
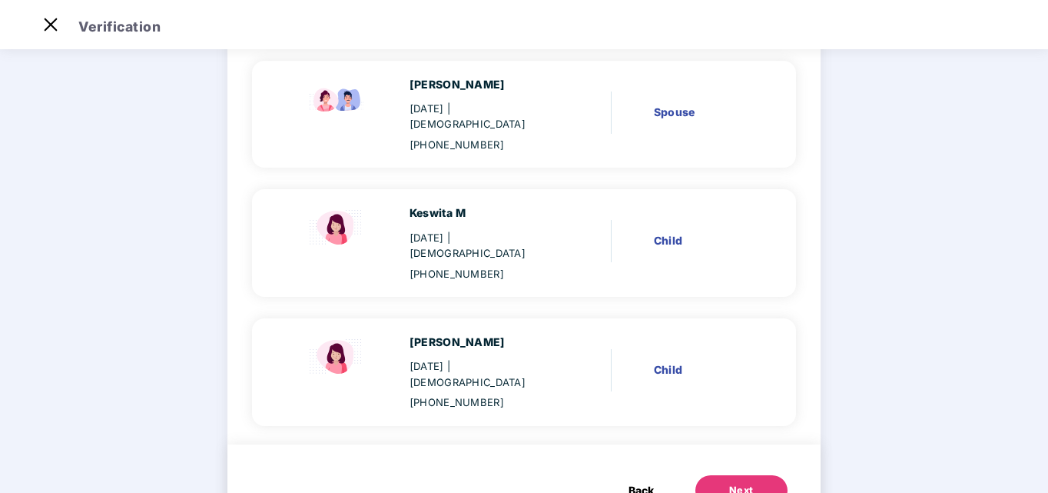
click at [731, 483] on div "Next" at bounding box center [741, 490] width 25 height 15
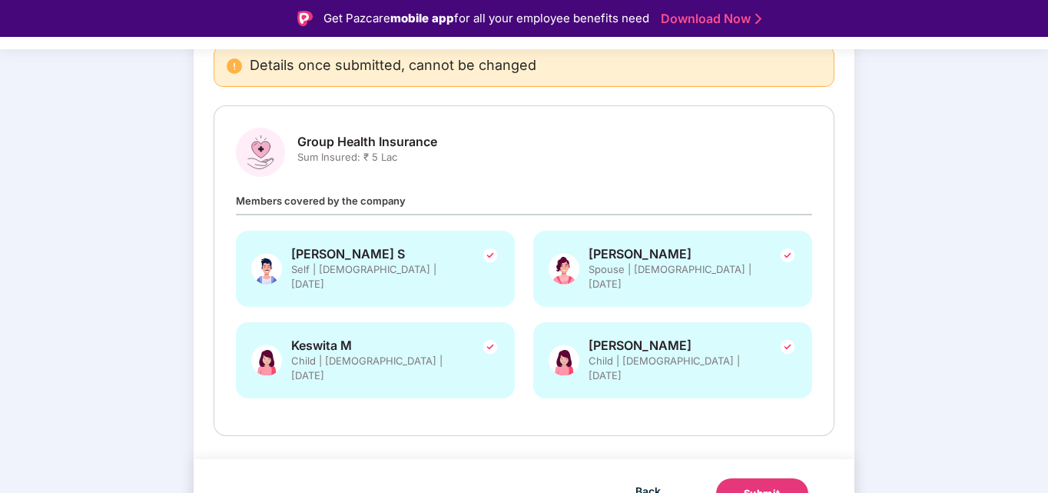
scroll to position [37, 0]
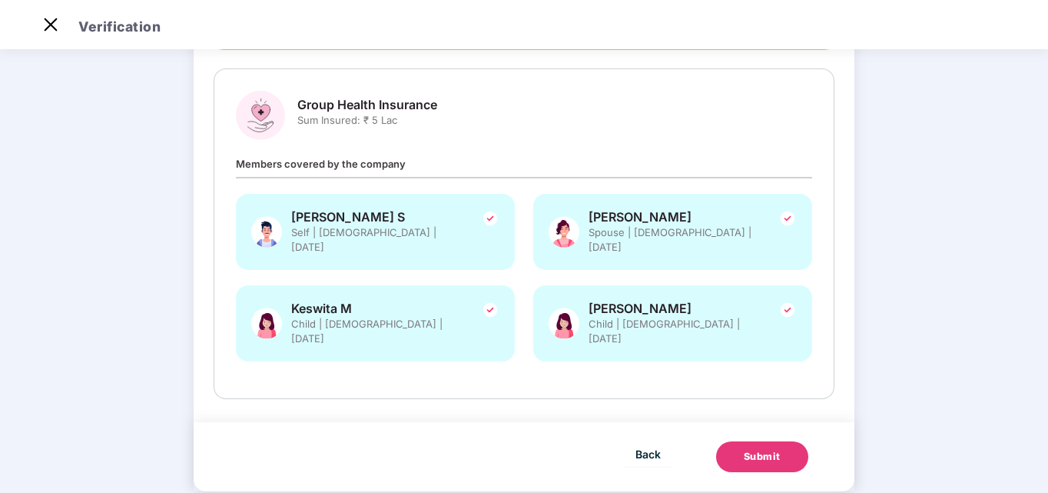
click at [758, 449] on div "Submit" at bounding box center [762, 456] width 37 height 15
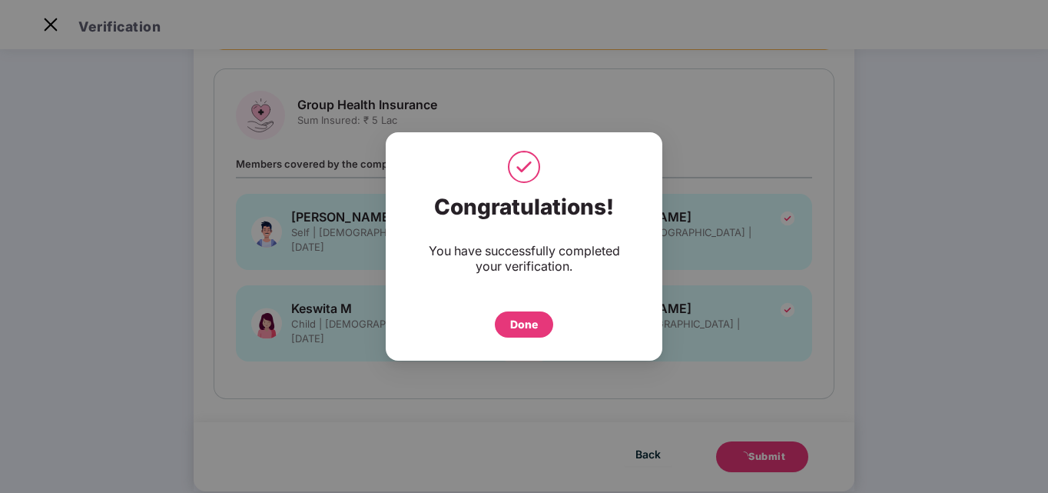
click at [519, 329] on div "Done" at bounding box center [524, 324] width 28 height 17
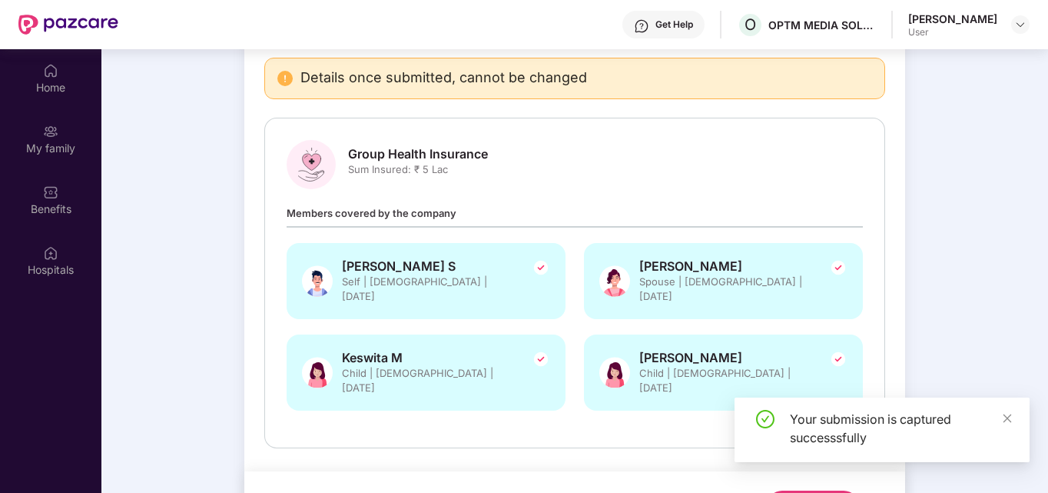
scroll to position [86, 0]
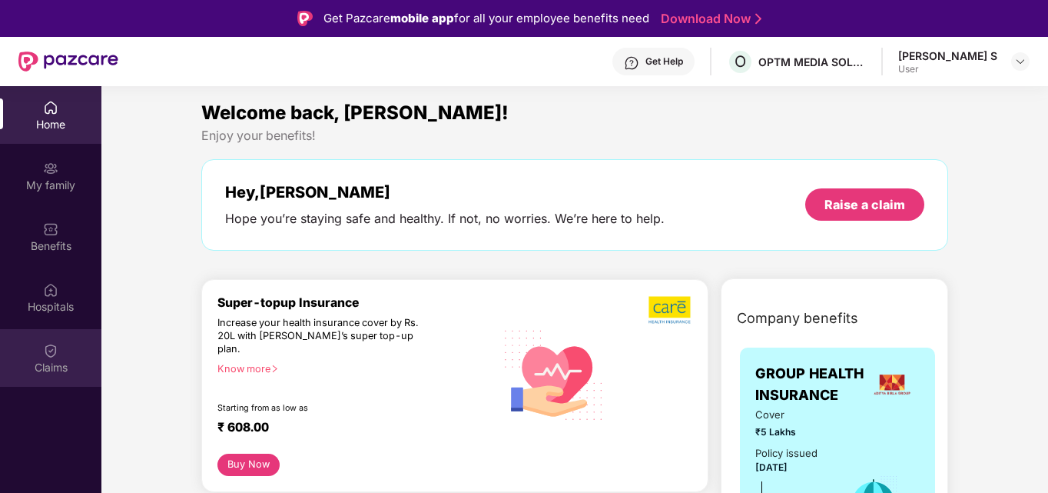
click at [58, 337] on div "Claims" at bounding box center [50, 358] width 101 height 58
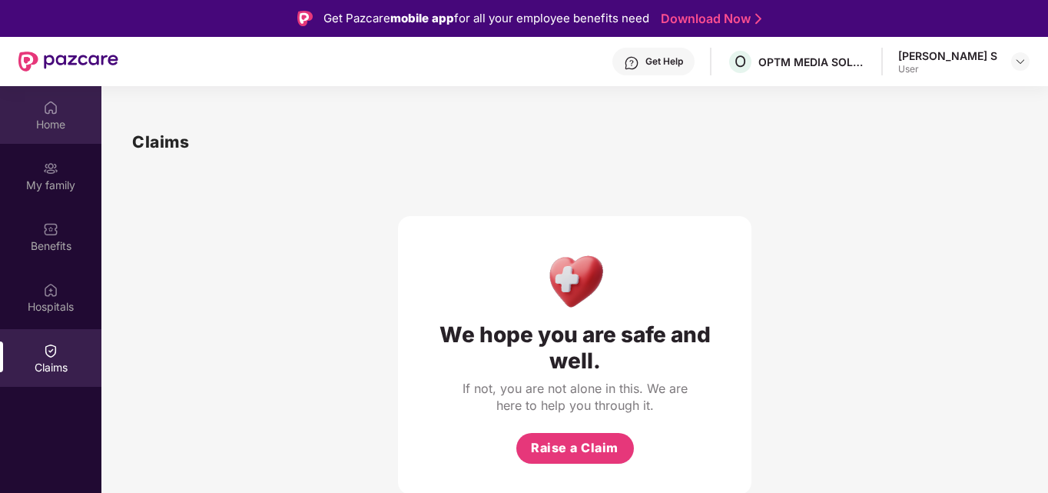
click at [59, 112] on div "Home" at bounding box center [50, 115] width 101 height 58
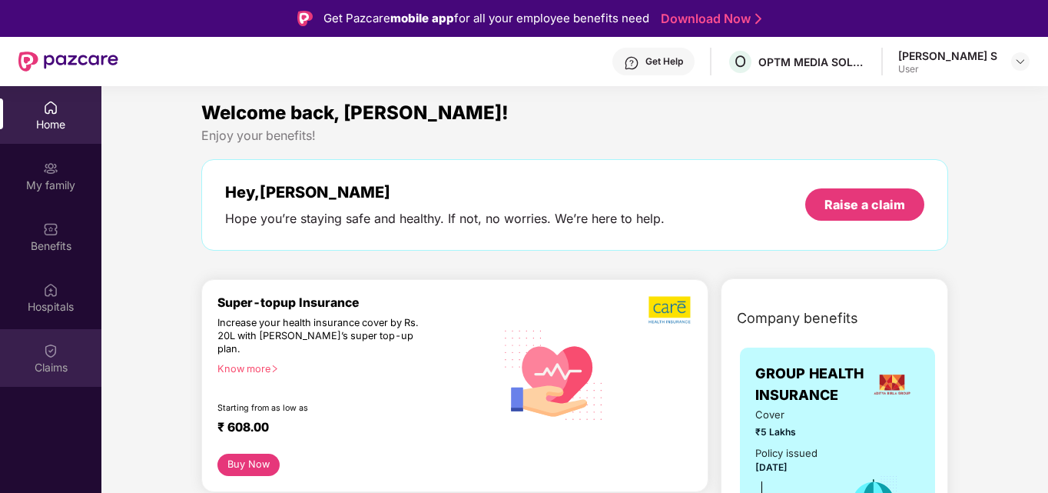
click at [35, 382] on div "Claims" at bounding box center [50, 358] width 101 height 58
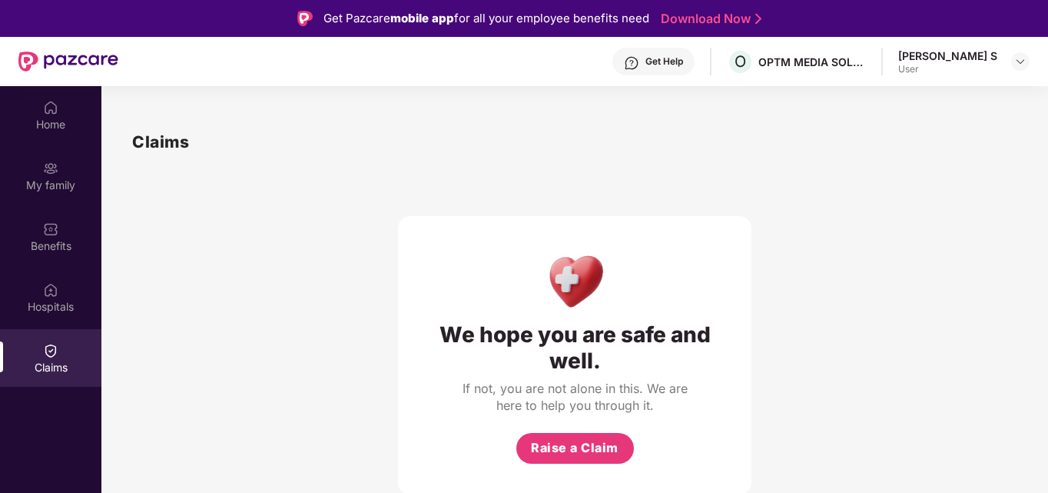
scroll to position [67, 0]
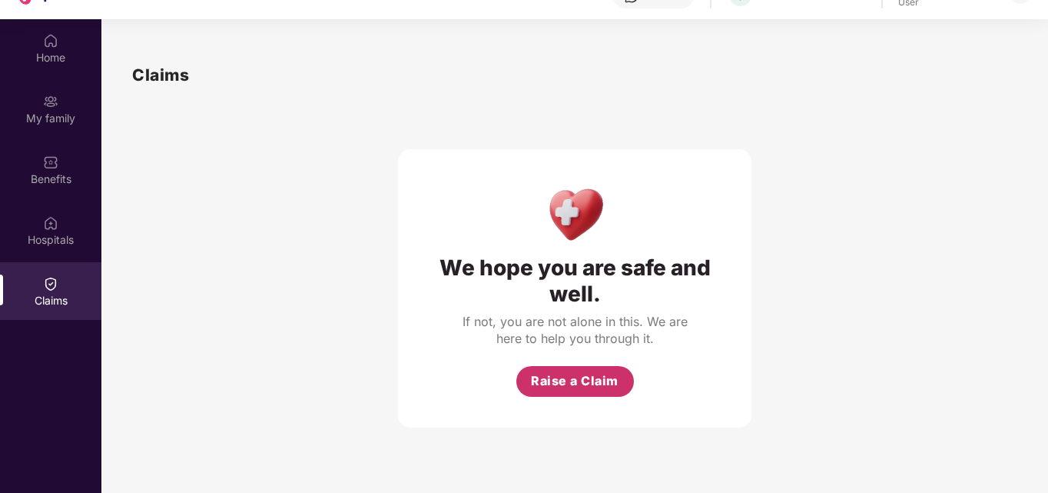
click at [580, 368] on button "Raise a Claim" at bounding box center [575, 381] width 118 height 31
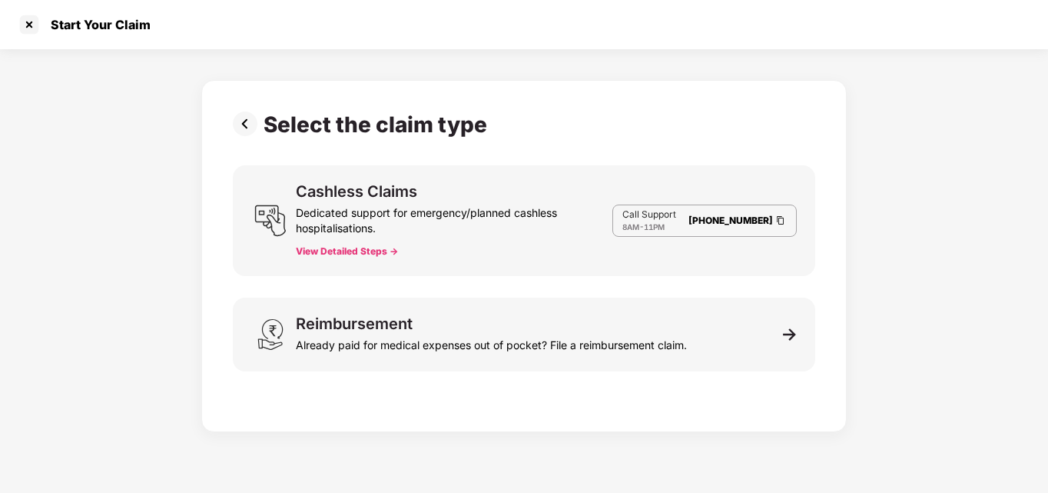
scroll to position [18, 0]
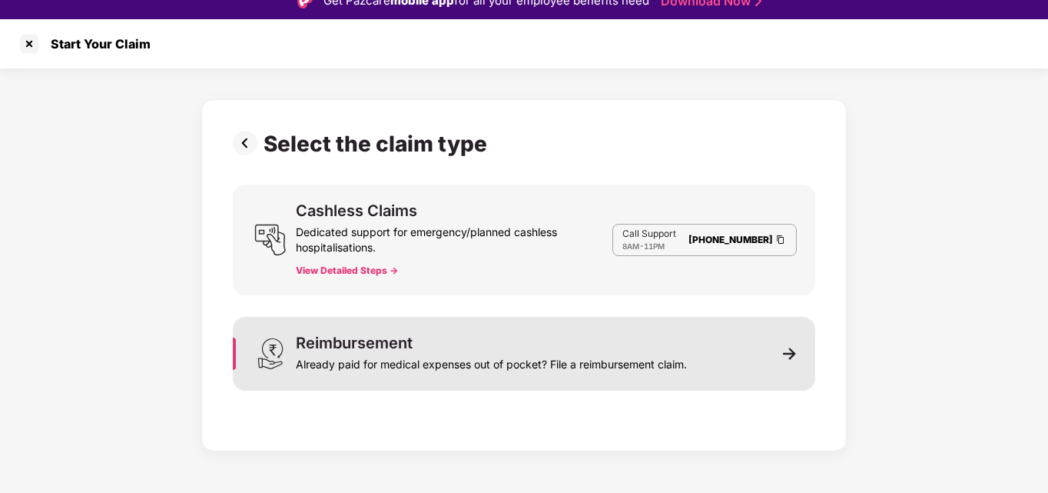
click at [789, 347] on img at bounding box center [790, 354] width 14 height 14
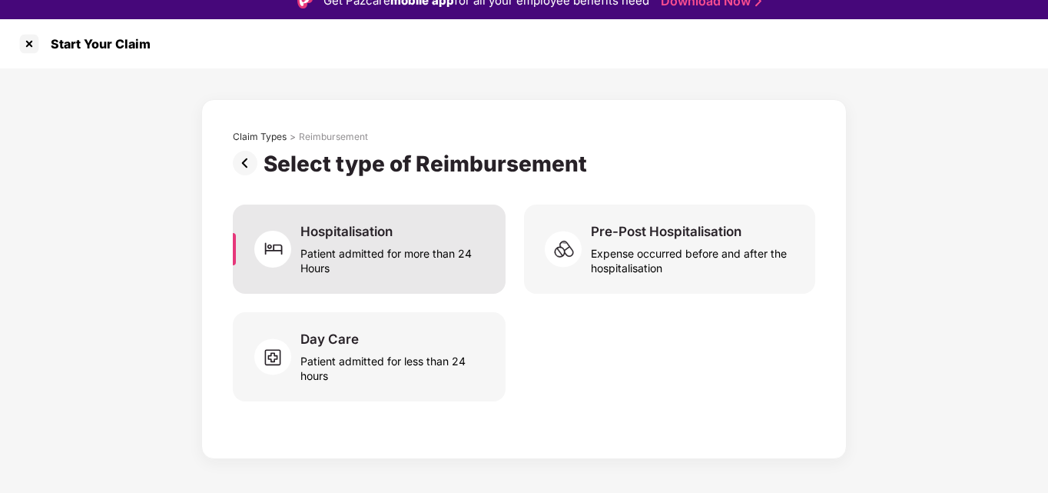
click at [367, 247] on div "Patient admitted for more than 24 Hours" at bounding box center [393, 257] width 187 height 35
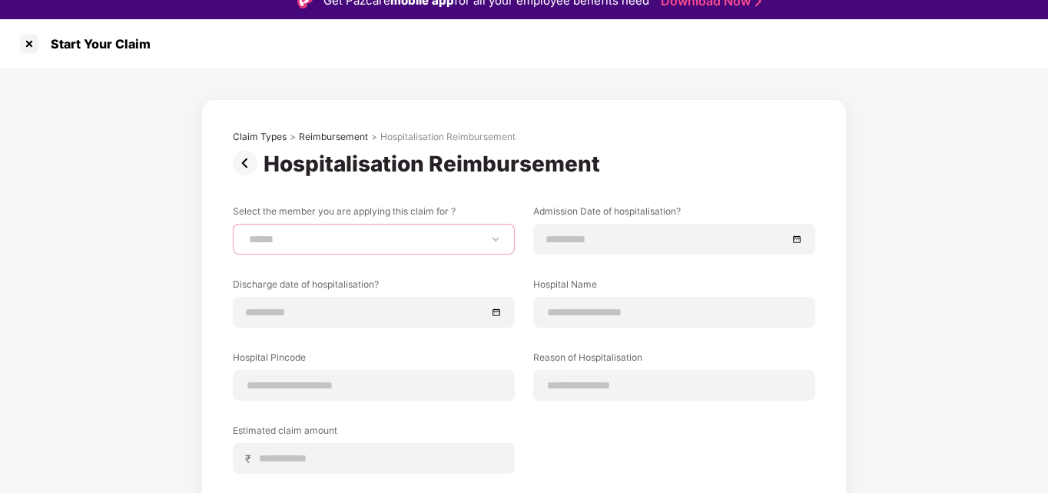
click at [338, 240] on select "**********" at bounding box center [374, 239] width 256 height 12
select select "**********"
click at [246, 233] on select "**********" at bounding box center [374, 239] width 256 height 12
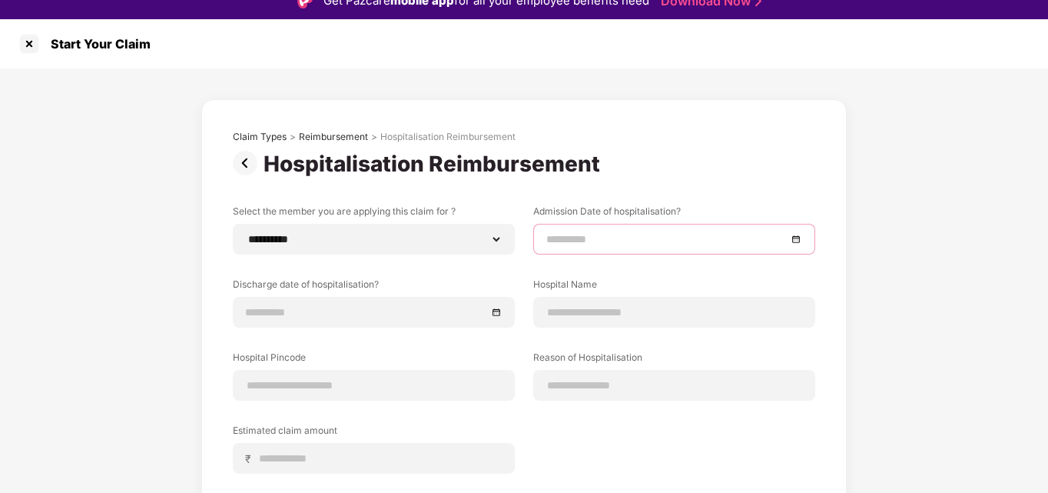
click at [677, 234] on input at bounding box center [666, 239] width 241 height 17
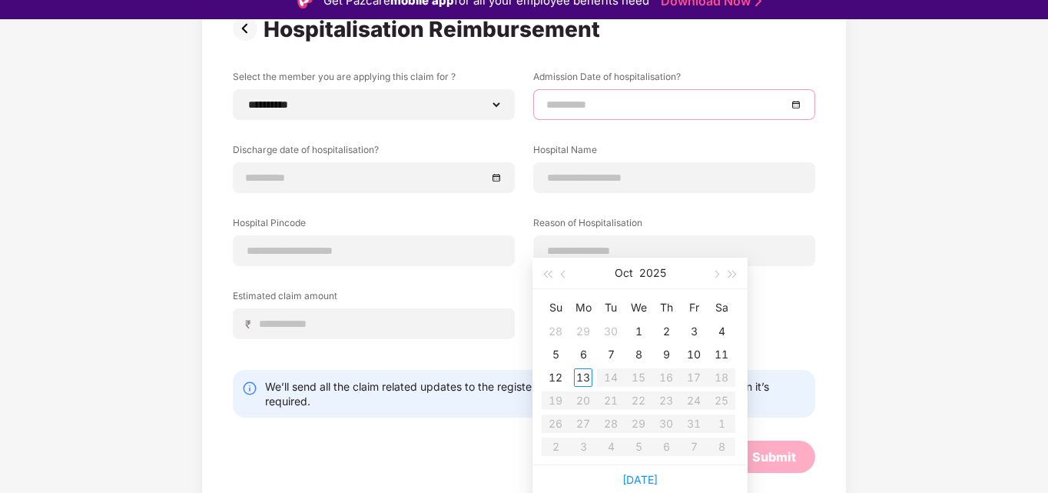
scroll to position [37, 0]
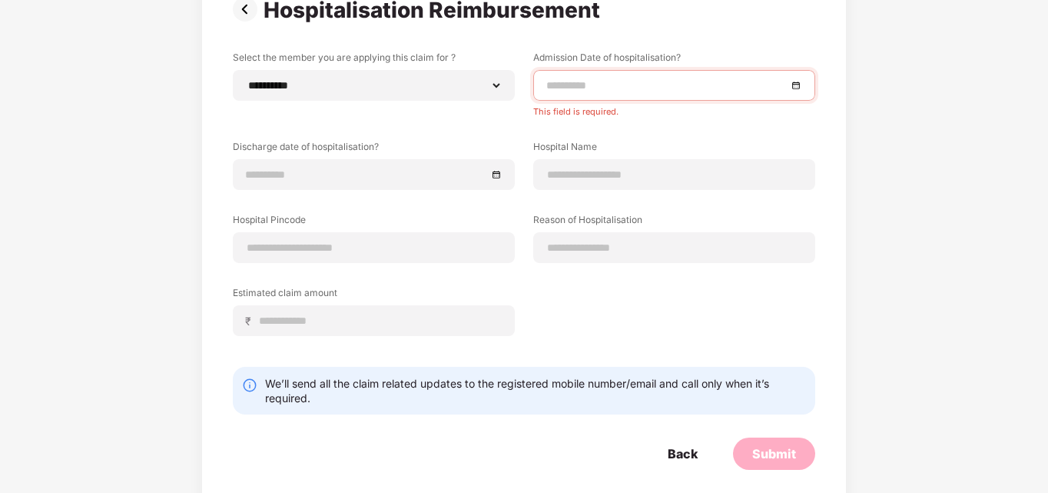
click at [422, 333] on div "**********" at bounding box center [524, 205] width 582 height 308
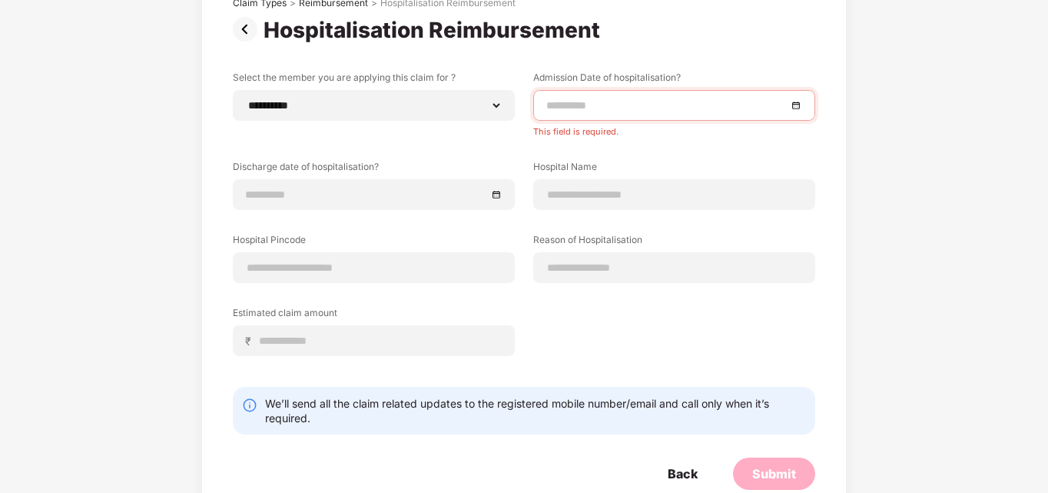
scroll to position [0, 0]
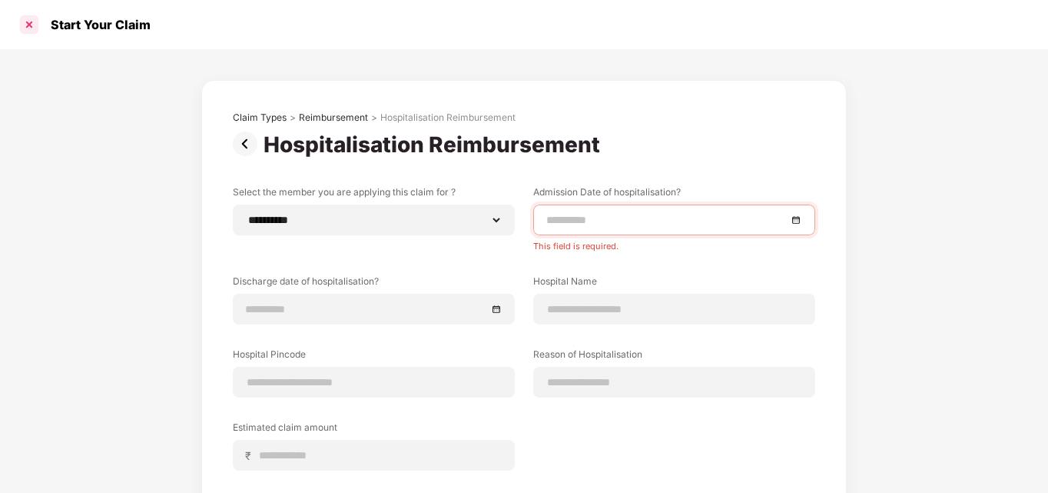
click at [35, 23] on div at bounding box center [29, 24] width 25 height 25
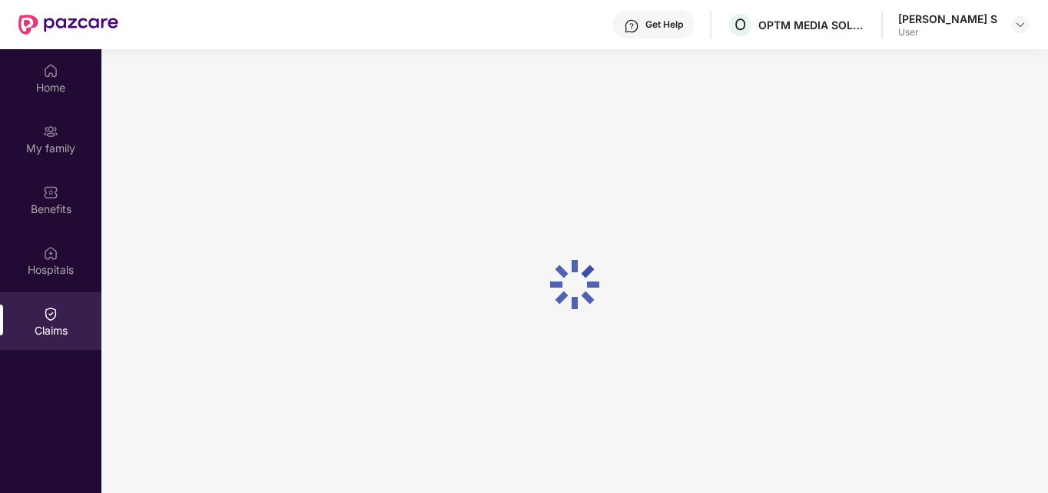
scroll to position [67, 0]
